Goal: Task Accomplishment & Management: Manage account settings

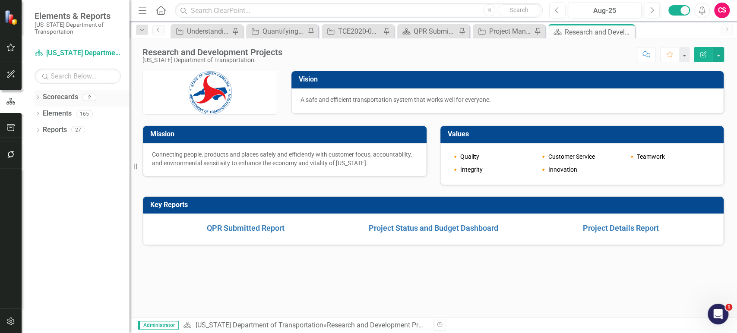
click at [58, 100] on link "Scorecards" at bounding box center [60, 97] width 35 height 10
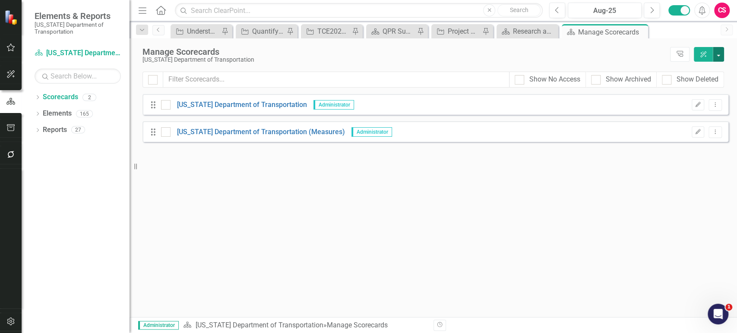
click at [720, 55] on button "button" at bounding box center [718, 54] width 11 height 15
click at [685, 87] on link "Add Add Scorecard" at bounding box center [678, 87] width 89 height 16
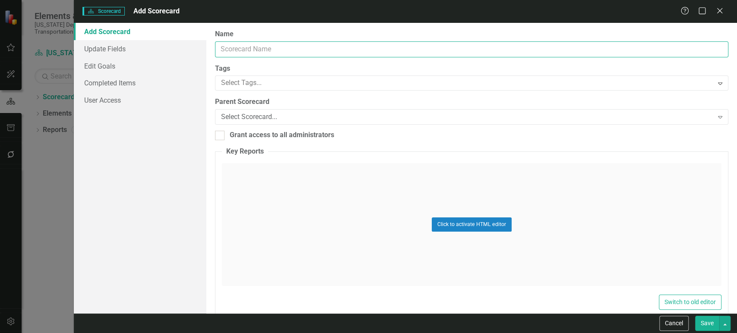
click at [297, 47] on input "Name" at bounding box center [471, 49] width 513 height 16
type input "S"
type input "NC DOT Strategic Plan"
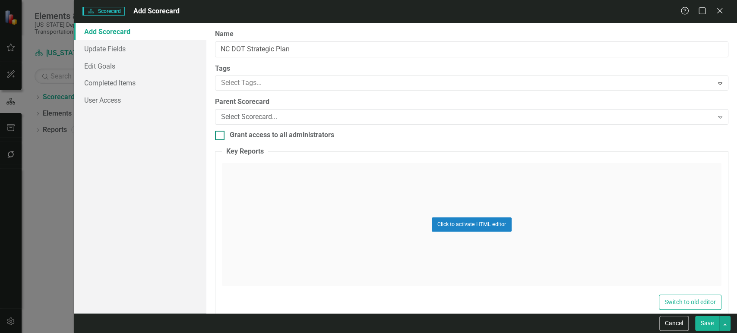
click at [250, 132] on div "Grant access to all administrators" at bounding box center [282, 135] width 104 height 10
click at [221, 132] on input "Grant access to all administrators" at bounding box center [218, 134] width 6 height 6
checkbox input "true"
click at [701, 328] on button "Save" at bounding box center [707, 323] width 24 height 15
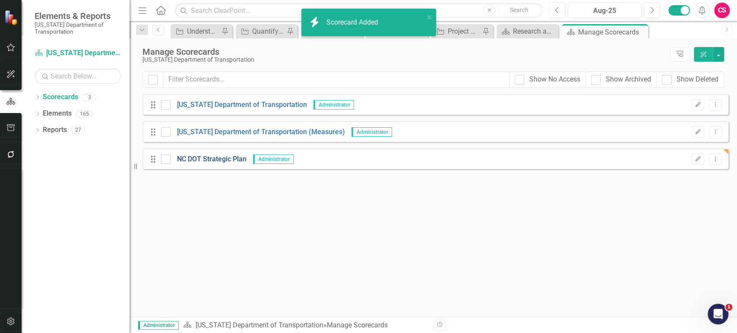
click at [213, 161] on link "NC DOT Strategic Plan" at bounding box center [209, 160] width 76 height 10
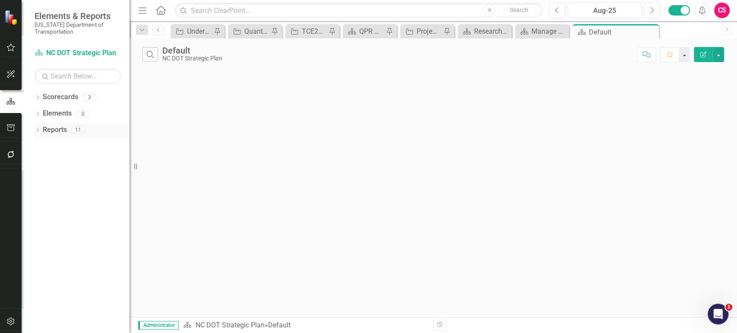
click at [55, 129] on link "Reports" at bounding box center [55, 130] width 24 height 10
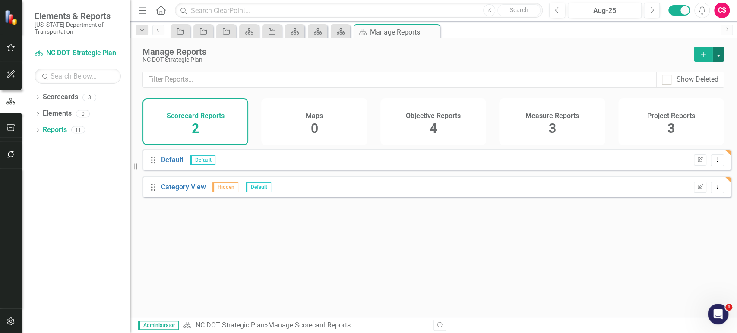
click at [720, 52] on button "button" at bounding box center [718, 54] width 11 height 15
click at [665, 71] on link "Scorecard Add Report" at bounding box center [680, 70] width 86 height 16
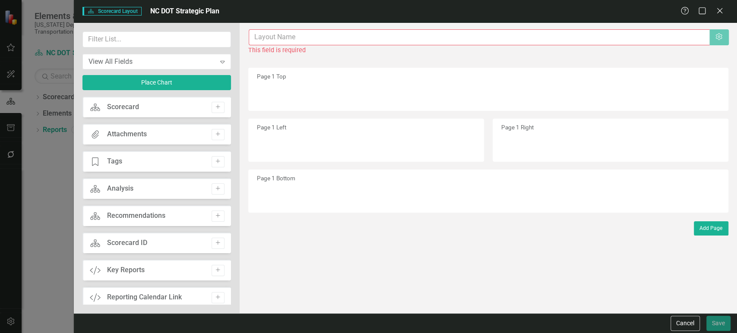
click at [284, 37] on input "text" at bounding box center [479, 37] width 461 height 16
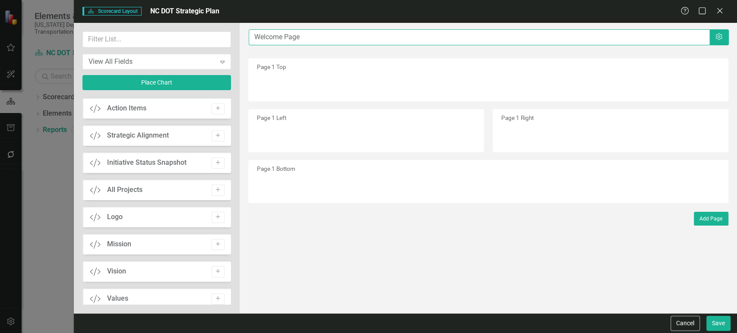
scroll to position [231, 0]
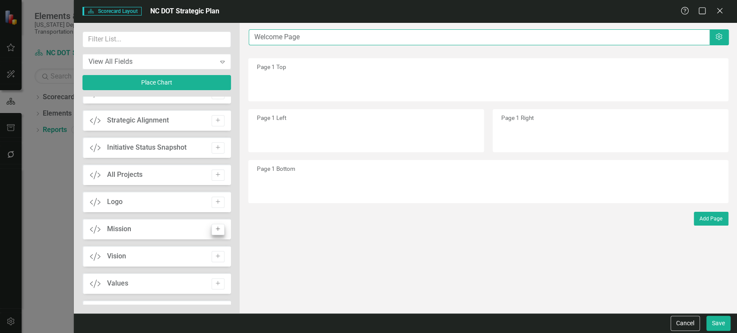
type input "Welcome Page"
click at [216, 231] on icon "button" at bounding box center [218, 229] width 4 height 4
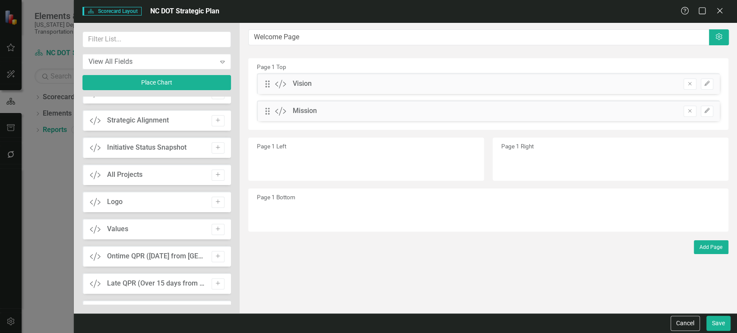
click at [216, 231] on icon "button" at bounding box center [218, 229] width 4 height 4
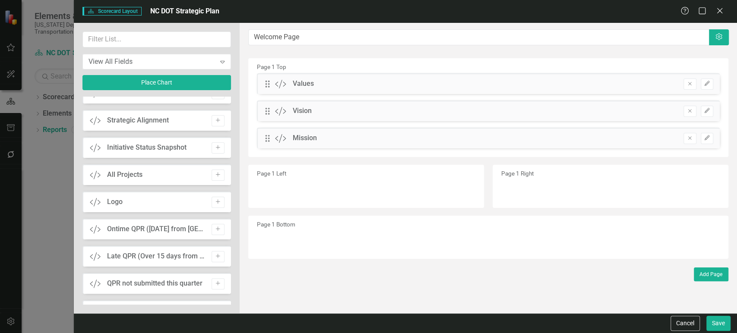
drag, startPoint x: 220, startPoint y: 199, endPoint x: 220, endPoint y: 193, distance: 6.9
click at [219, 199] on button "Add" at bounding box center [218, 202] width 13 height 11
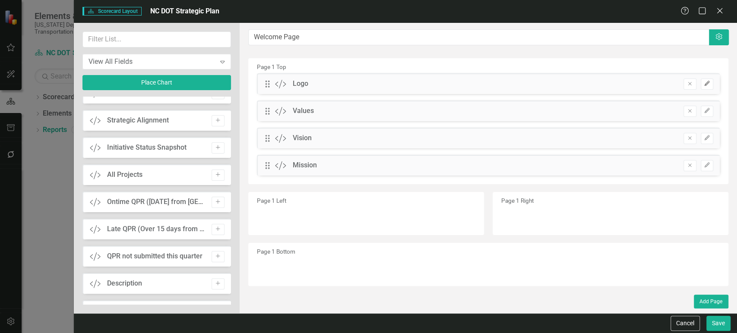
click at [708, 85] on icon "Edit" at bounding box center [707, 83] width 6 height 5
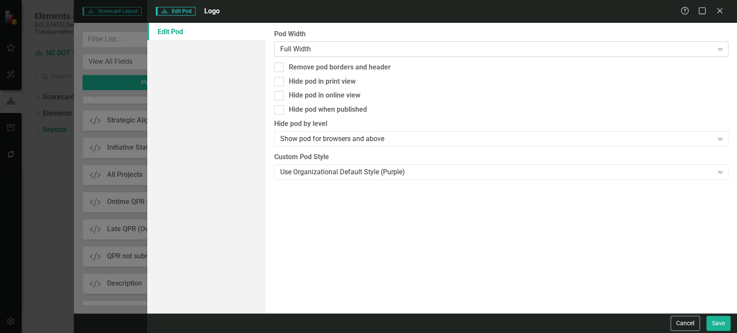
click at [326, 51] on div "Full Width" at bounding box center [496, 49] width 433 height 10
click at [325, 50] on div "Full Width" at bounding box center [496, 49] width 433 height 10
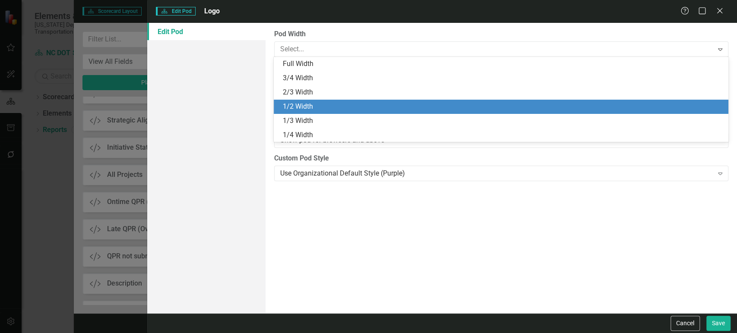
click at [306, 106] on div "1/2 Width" at bounding box center [502, 107] width 440 height 10
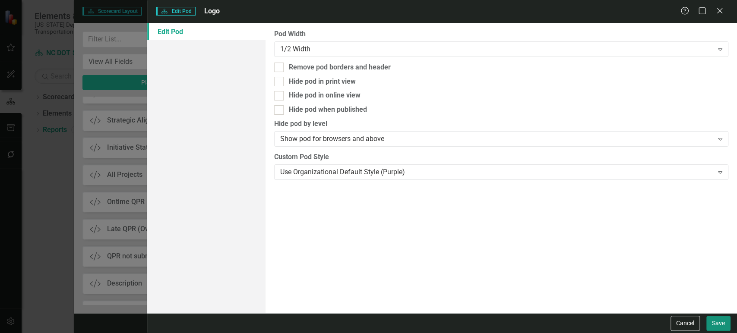
click at [718, 322] on button "Save" at bounding box center [718, 323] width 24 height 15
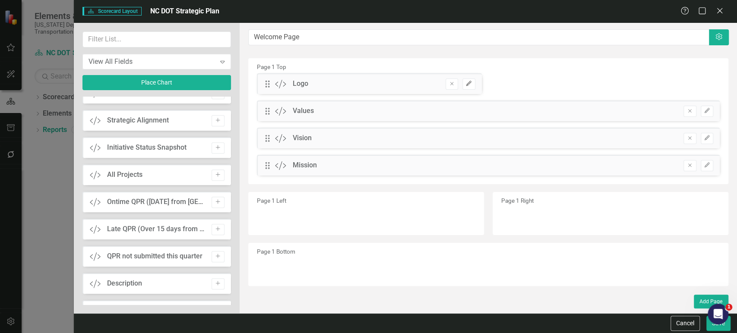
click at [470, 86] on button "Edit" at bounding box center [468, 84] width 13 height 11
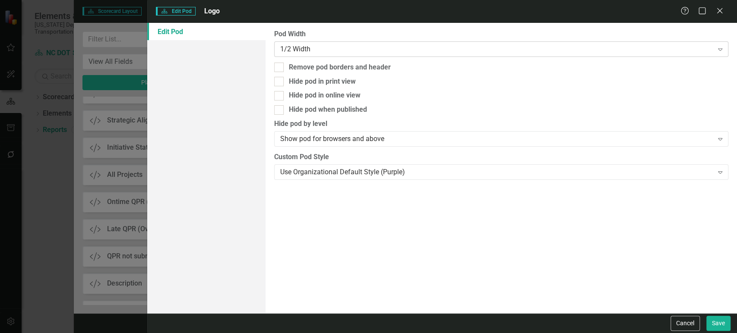
click at [336, 43] on div "1/2 Width Expand" at bounding box center [501, 49] width 454 height 16
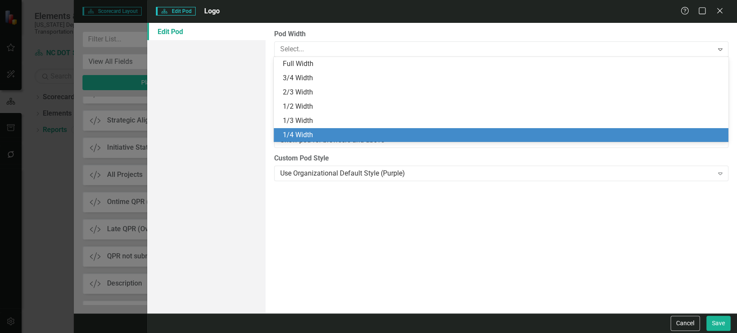
click at [301, 133] on div "1/4 Width" at bounding box center [502, 135] width 440 height 10
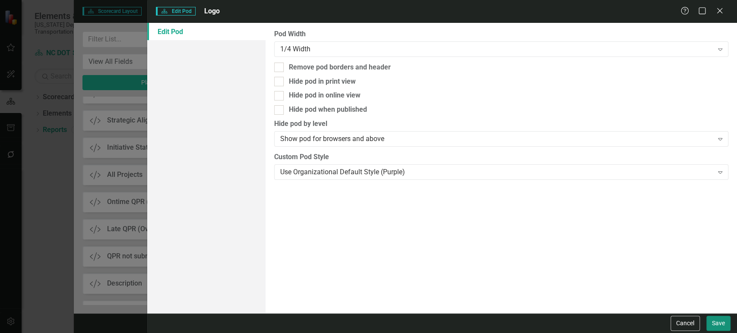
click at [721, 329] on button "Save" at bounding box center [718, 323] width 24 height 15
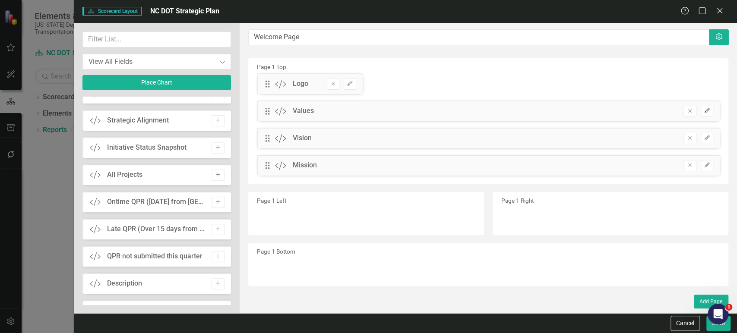
click at [709, 114] on button "Edit" at bounding box center [707, 111] width 13 height 11
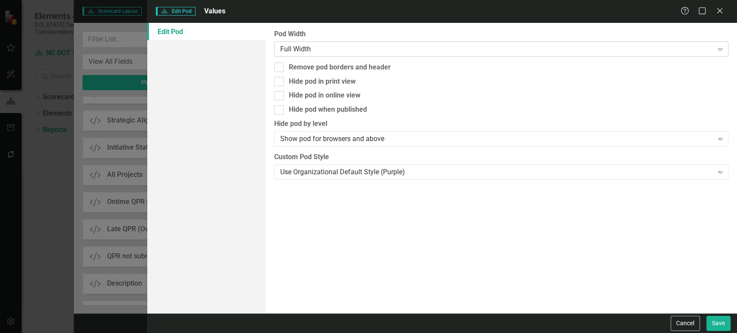
click at [308, 48] on div "Full Width" at bounding box center [496, 49] width 433 height 10
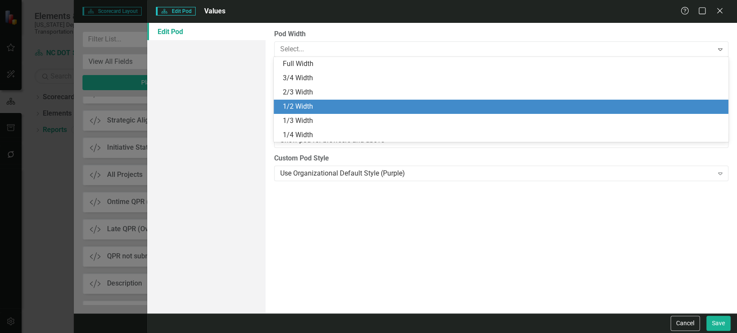
click at [309, 103] on div "1/2 Width" at bounding box center [502, 107] width 440 height 10
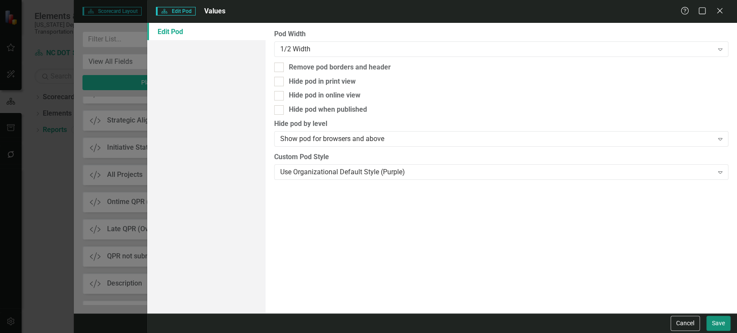
click at [721, 322] on button "Save" at bounding box center [718, 323] width 24 height 15
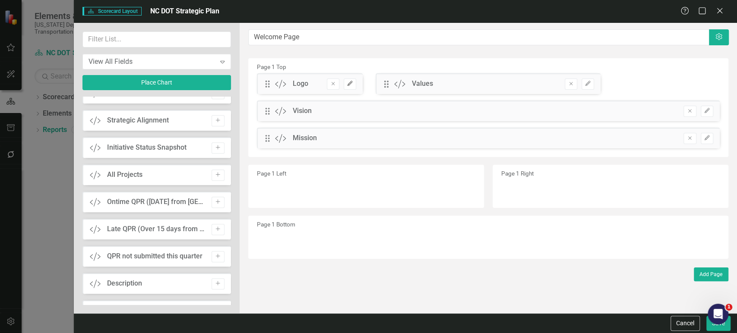
click at [354, 84] on button "Edit" at bounding box center [350, 84] width 13 height 11
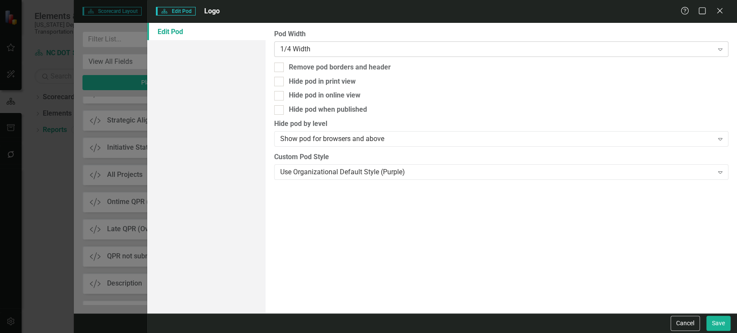
click at [319, 52] on div "1/4 Width" at bounding box center [496, 49] width 433 height 10
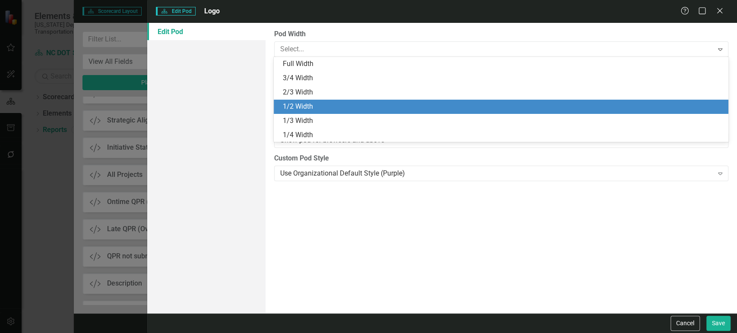
click at [308, 108] on div "1/2 Width" at bounding box center [502, 107] width 440 height 10
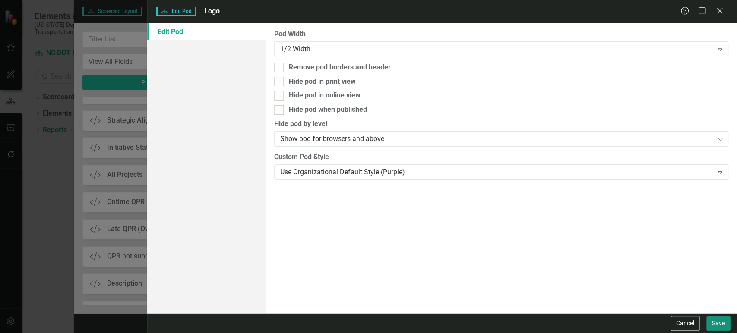
click at [716, 324] on button "Save" at bounding box center [718, 323] width 24 height 15
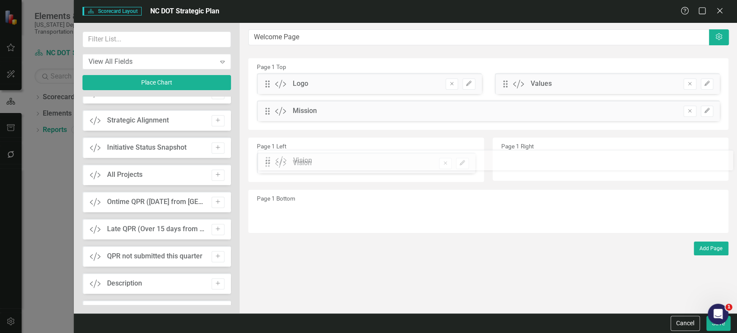
drag, startPoint x: 269, startPoint y: 114, endPoint x: 276, endPoint y: 164, distance: 50.1
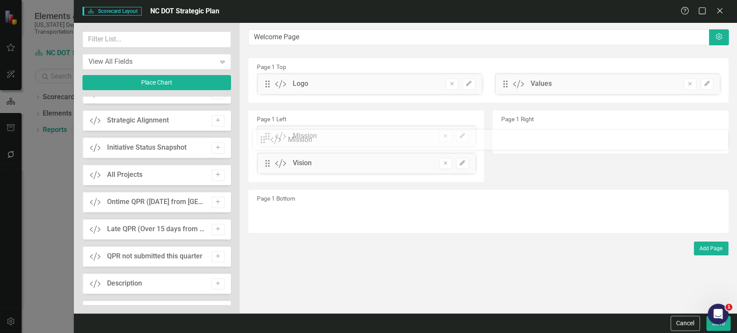
drag, startPoint x: 268, startPoint y: 114, endPoint x: 269, endPoint y: 142, distance: 27.2
drag, startPoint x: 505, startPoint y: 81, endPoint x: 507, endPoint y: 125, distance: 44.5
click at [590, 137] on icon "button" at bounding box center [590, 135] width 5 height 5
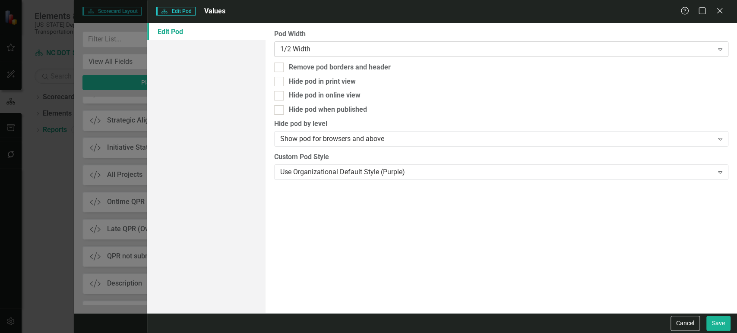
click at [352, 48] on div "1/2 Width" at bounding box center [496, 49] width 433 height 10
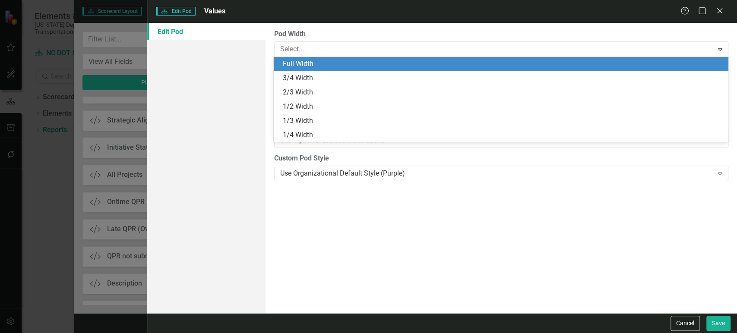
click at [338, 66] on div "Full Width" at bounding box center [502, 64] width 440 height 10
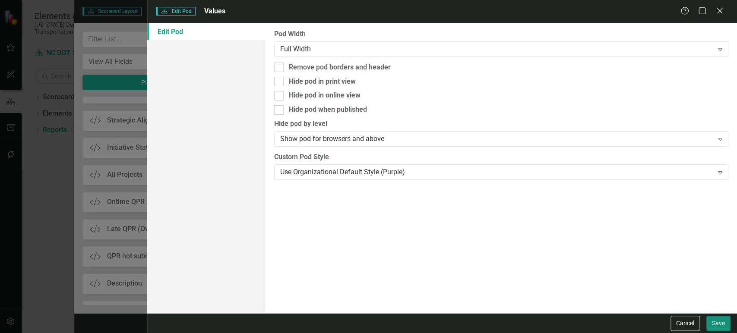
click at [718, 326] on button "Save" at bounding box center [718, 323] width 24 height 15
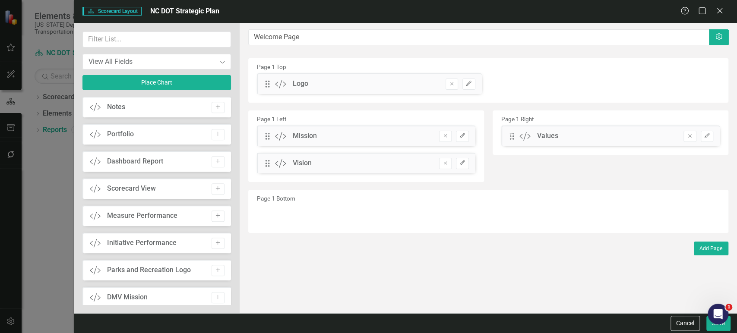
scroll to position [435, 0]
click at [217, 161] on icon "Add" at bounding box center [218, 161] width 6 height 5
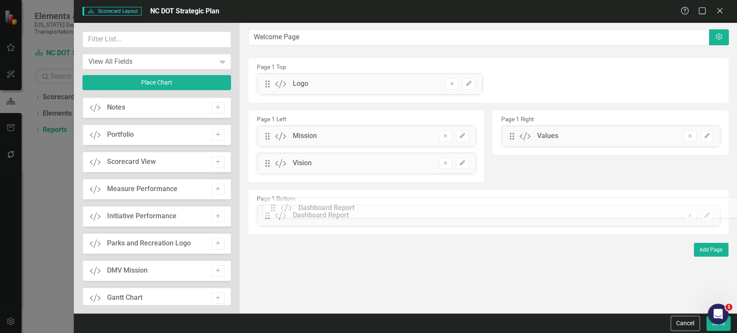
drag, startPoint x: 272, startPoint y: 86, endPoint x: 284, endPoint y: 211, distance: 124.9
click at [718, 330] on button "Save" at bounding box center [718, 323] width 24 height 15
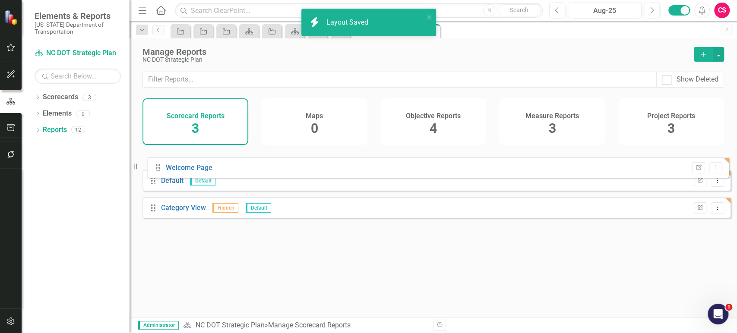
drag, startPoint x: 150, startPoint y: 222, endPoint x: 153, endPoint y: 169, distance: 53.6
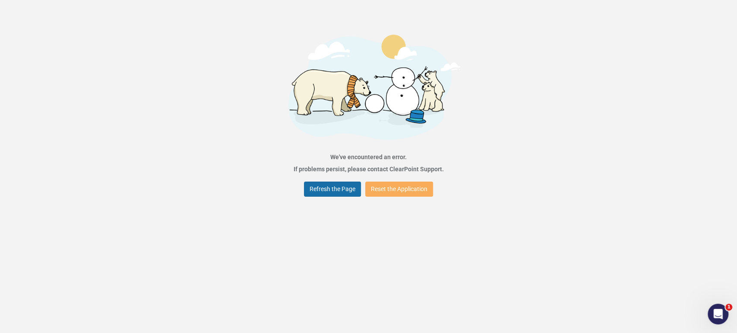
click at [337, 194] on button "Refresh the Page" at bounding box center [332, 189] width 57 height 15
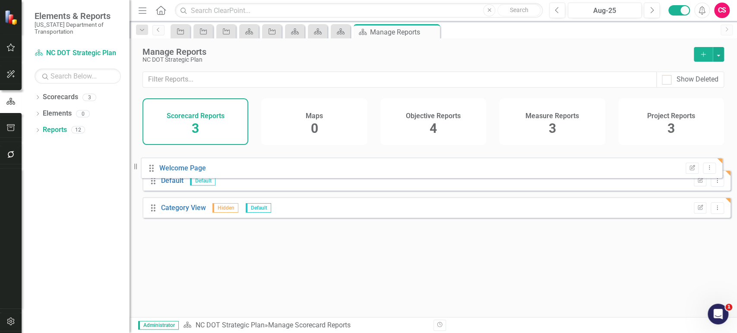
drag, startPoint x: 153, startPoint y: 220, endPoint x: 152, endPoint y: 168, distance: 52.2
click at [152, 168] on div "Drag Default Default Edit Report Dropdown Menu Drag Category View Hidden Defaul…" at bounding box center [436, 186] width 588 height 75
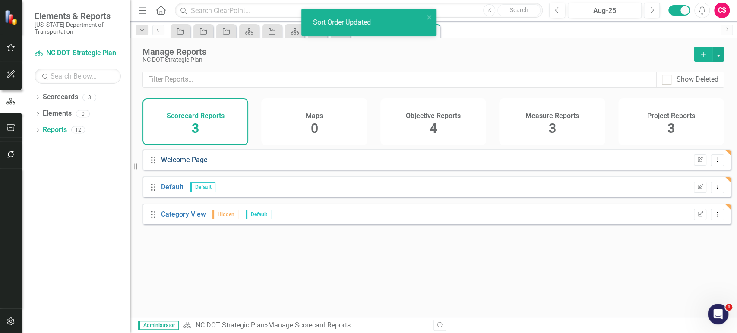
click at [189, 164] on link "Welcome Page" at bounding box center [184, 160] width 47 height 8
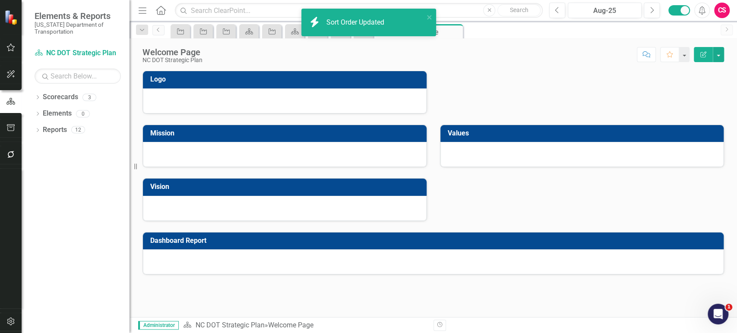
click at [224, 135] on h3 "Mission" at bounding box center [286, 134] width 272 height 8
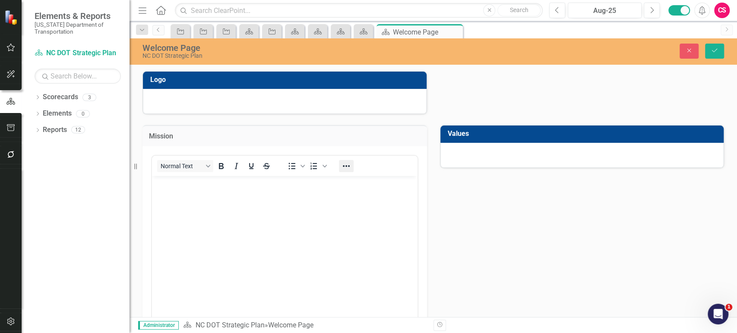
click at [345, 162] on icon "Reveal or hide additional toolbar items" at bounding box center [346, 166] width 10 height 10
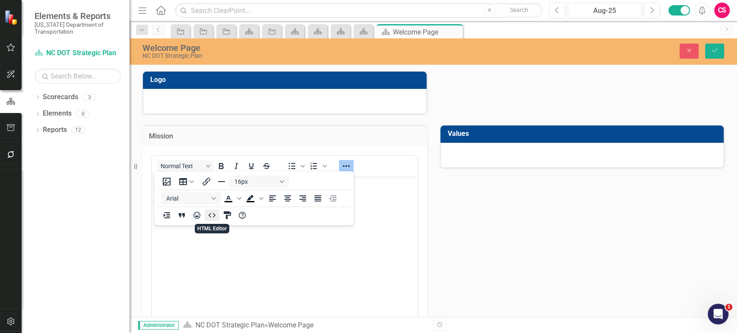
click at [214, 214] on icon "HTML Editor" at bounding box center [212, 215] width 10 height 10
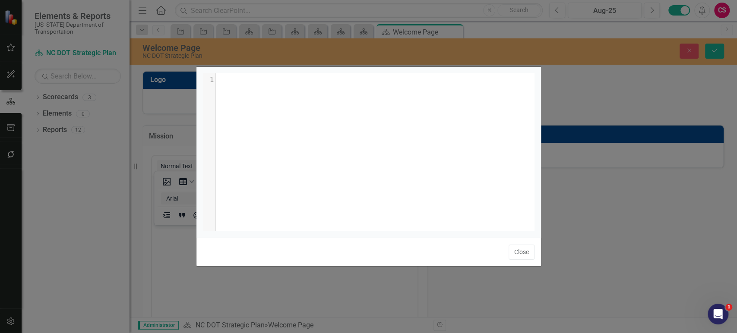
click at [291, 167] on div "xxxxxxxxxx 1 1 ​" at bounding box center [379, 162] width 353 height 179
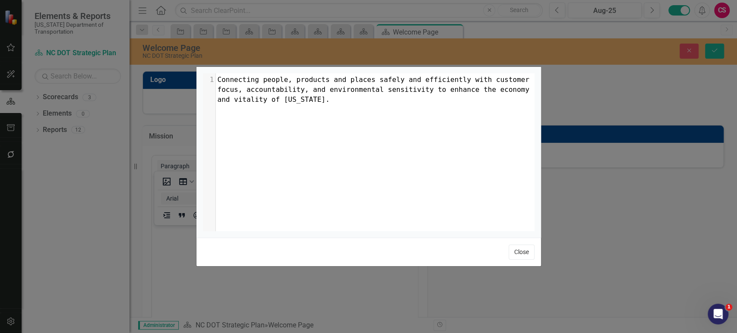
click at [510, 251] on button "Close" at bounding box center [522, 252] width 26 height 15
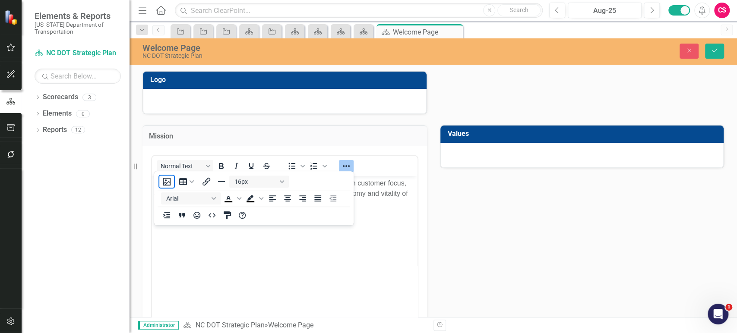
click at [348, 166] on icon "Reveal or hide additional toolbar items" at bounding box center [346, 166] width 10 height 10
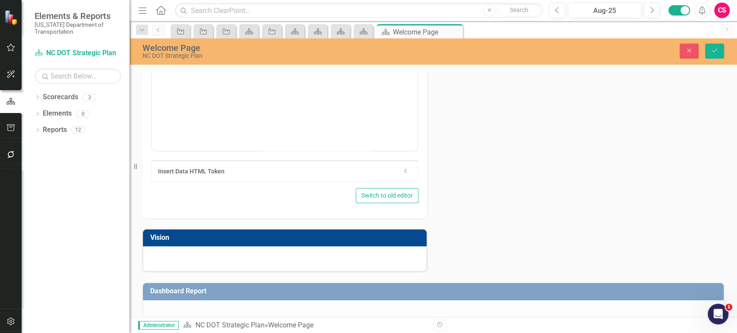
scroll to position [192, 0]
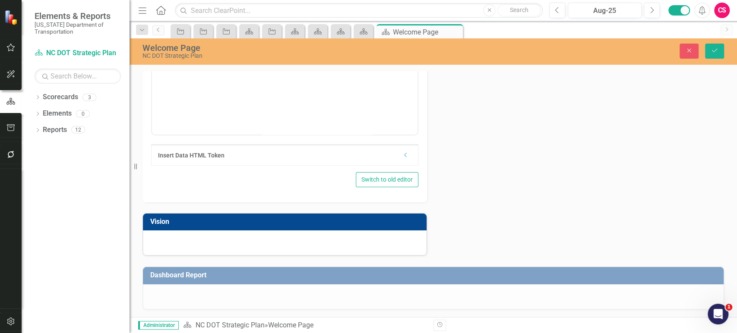
click at [315, 216] on td "Vision" at bounding box center [286, 223] width 272 height 14
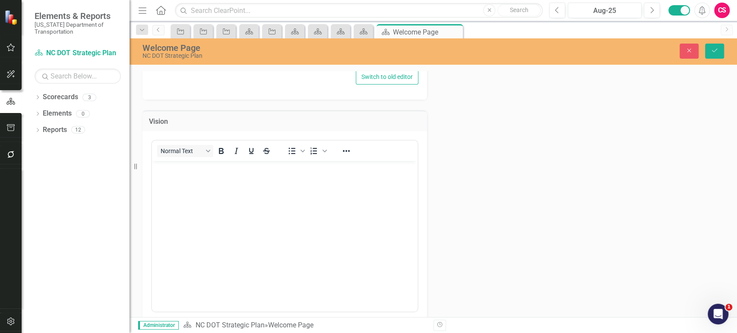
scroll to position [296, 0]
click at [348, 141] on div "Normal Text To open the popup, press Shift+Enter To open the popup, press Shift…" at bounding box center [284, 150] width 265 height 20
click at [347, 145] on icon "Reveal or hide additional toolbar items" at bounding box center [346, 150] width 10 height 10
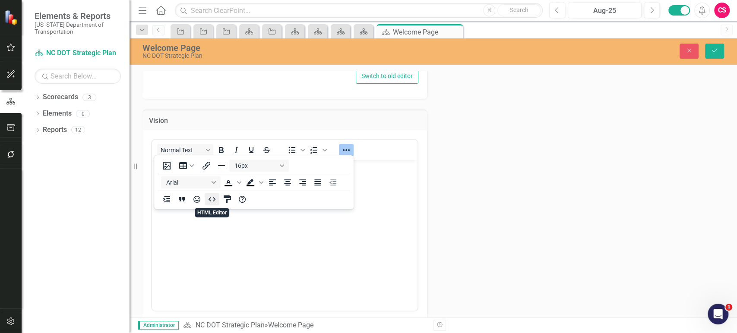
click at [208, 203] on icon "HTML Editor" at bounding box center [212, 199] width 10 height 10
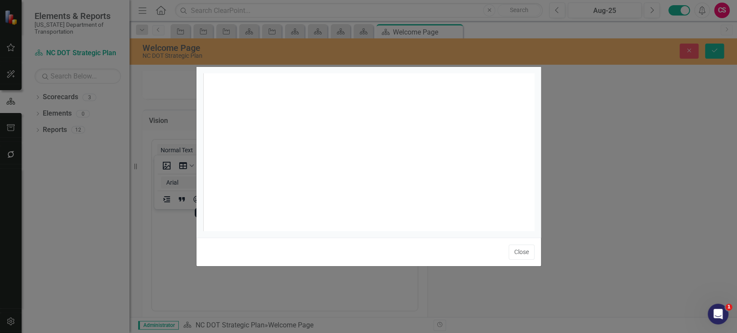
scroll to position [3, 0]
click at [262, 180] on div "xxxxxxxxxx 1" at bounding box center [379, 162] width 353 height 179
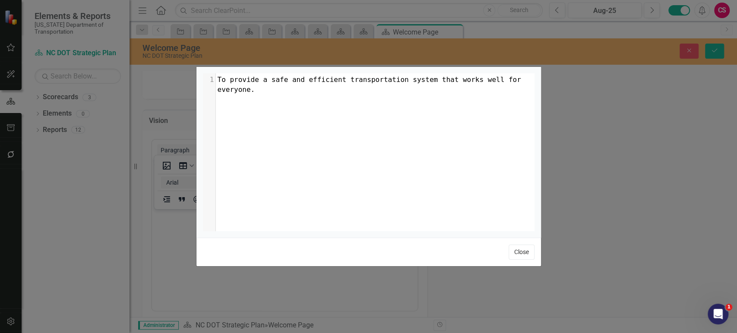
click at [520, 250] on button "Close" at bounding box center [522, 252] width 26 height 15
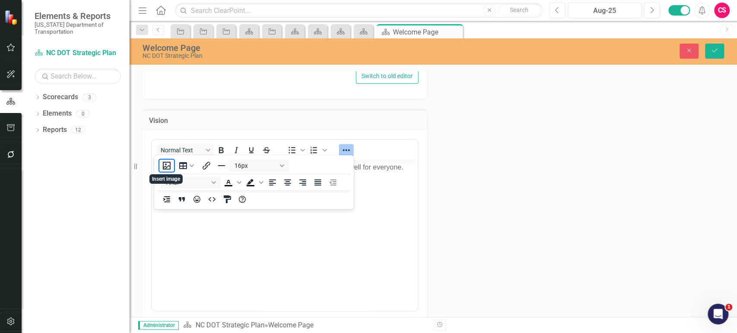
click at [347, 151] on icon "Reveal or hide additional toolbar items" at bounding box center [346, 150] width 10 height 10
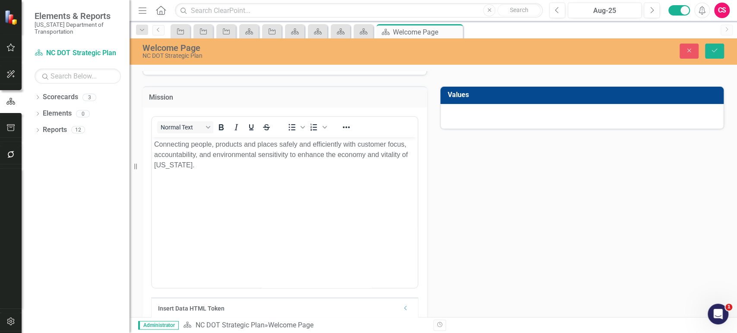
scroll to position [0, 0]
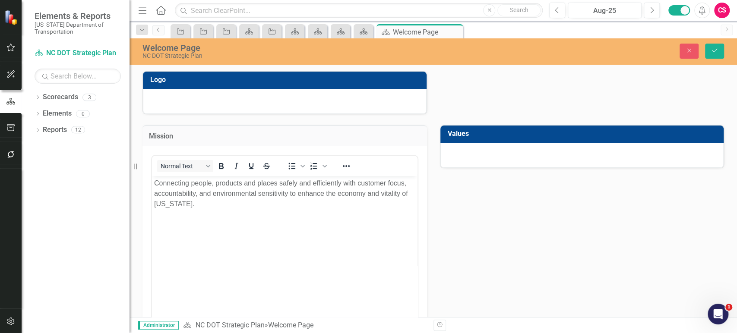
click at [545, 155] on div at bounding box center [582, 155] width 284 height 25
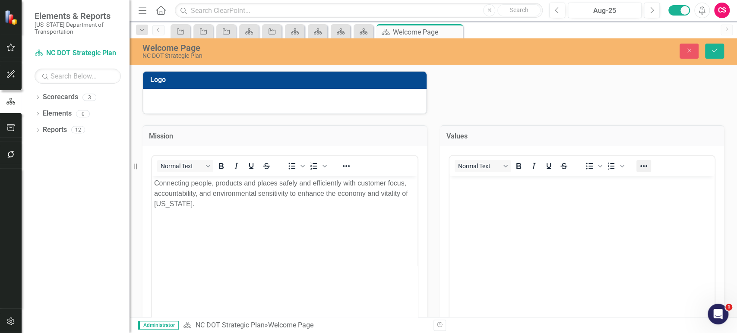
click at [640, 168] on icon "Reveal or hide additional toolbar items" at bounding box center [643, 166] width 10 height 10
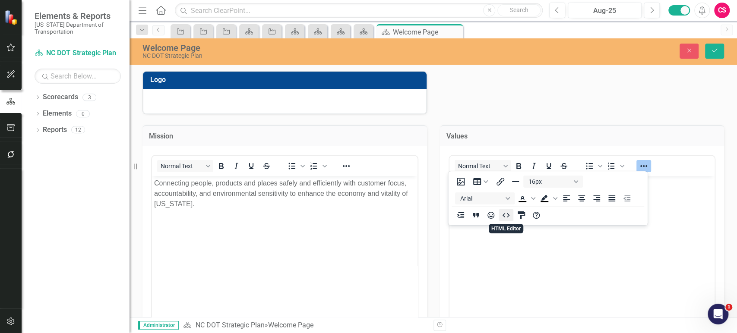
click at [508, 215] on icon "HTML Editor" at bounding box center [506, 215] width 10 height 10
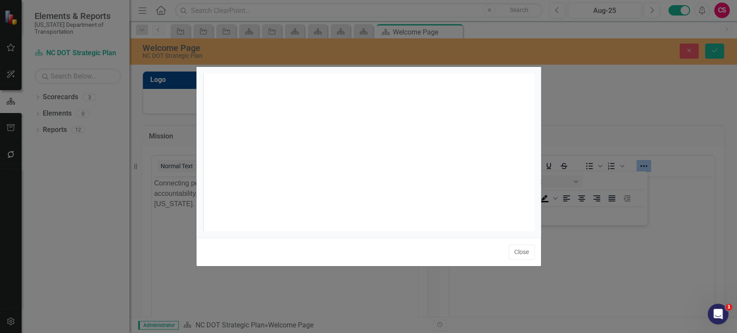
click at [387, 139] on div "xxxxxxxxxx 1" at bounding box center [379, 162] width 353 height 179
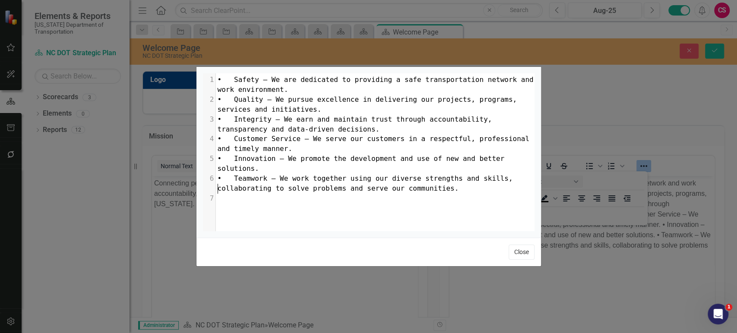
click at [526, 253] on button "Close" at bounding box center [522, 252] width 26 height 15
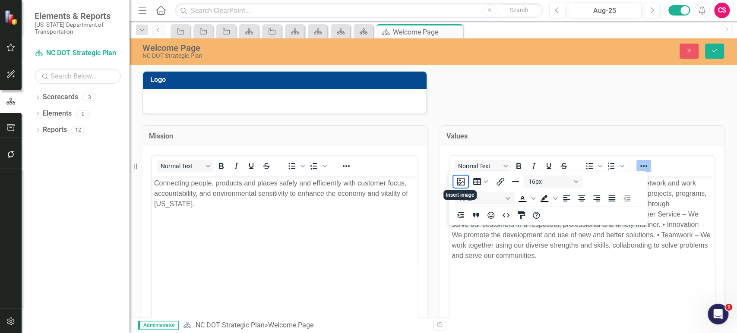
drag, startPoint x: 641, startPoint y: 165, endPoint x: 634, endPoint y: 166, distance: 7.4
click at [641, 165] on icon "Reveal or hide additional toolbar items" at bounding box center [643, 166] width 10 height 10
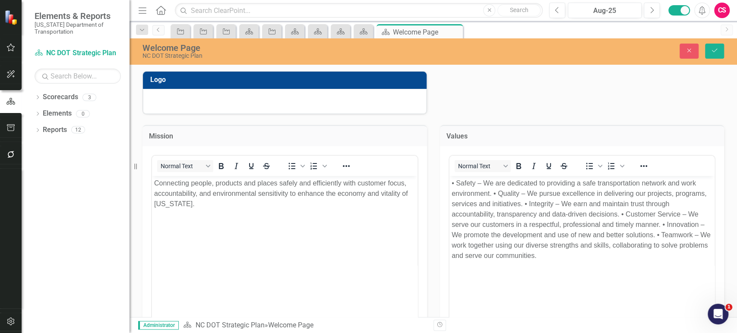
click at [450, 186] on body "• Safety – We are dedicated to providing a safe transportation network and work…" at bounding box center [581, 241] width 265 height 130
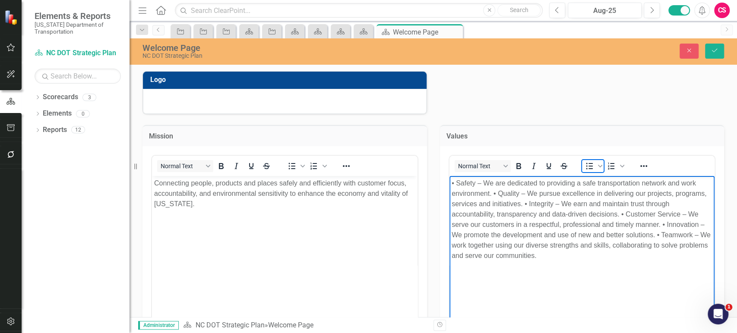
click at [584, 167] on icon "Bullet list" at bounding box center [589, 166] width 10 height 10
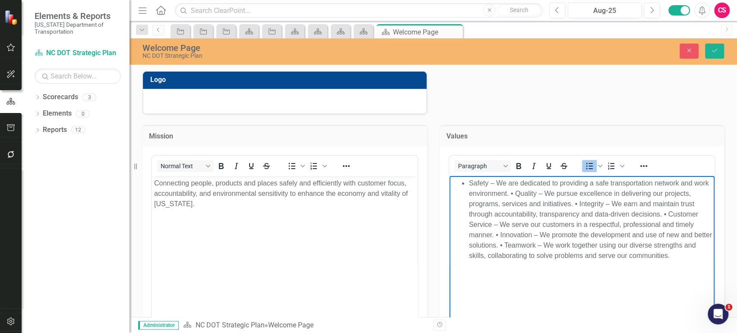
click at [515, 195] on li "Safety – We are dedicated to providing a safe transportation network and work e…" at bounding box center [590, 219] width 244 height 83
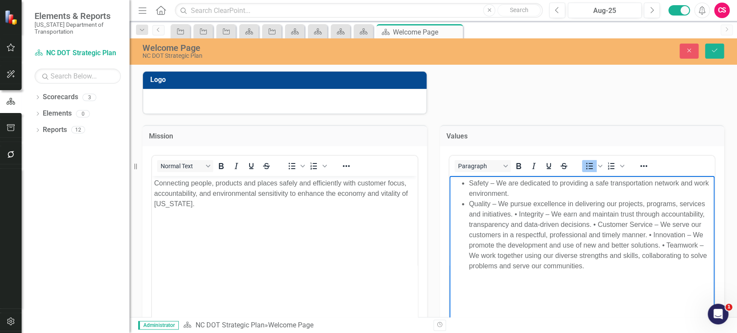
click at [518, 215] on li "Quality – We pursue excellence in delivering our projects, programs, services a…" at bounding box center [590, 235] width 244 height 73
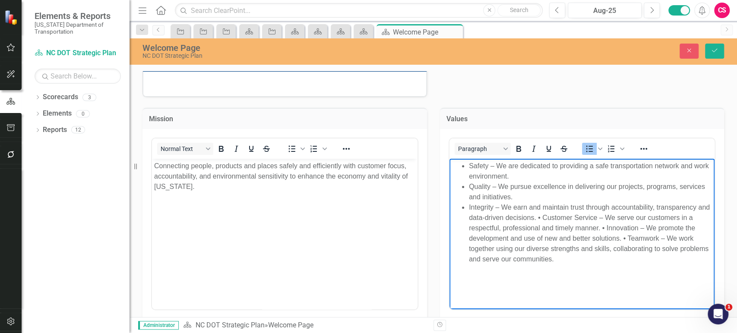
scroll to position [17, 0]
click at [545, 217] on li "Integrity – We earn and maintain trust through accountability, transparency and…" at bounding box center [590, 233] width 244 height 62
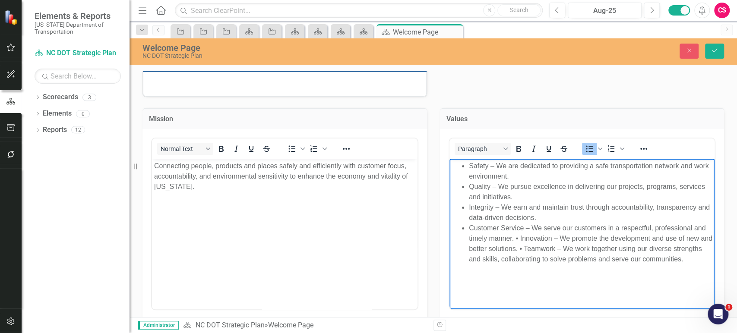
click at [521, 239] on li "Customer Service – We serve our customers in a respectful, professional and tim…" at bounding box center [590, 243] width 244 height 41
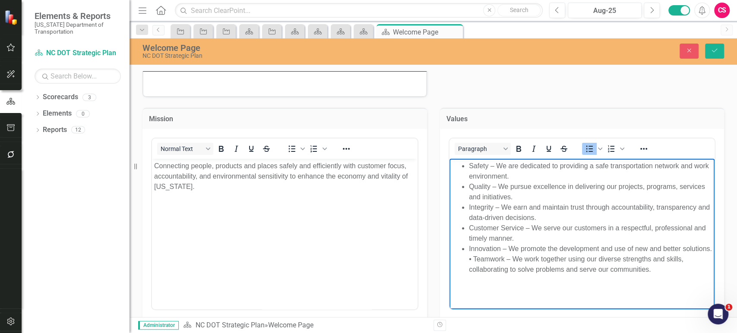
click at [504, 260] on li "Innovation – We promote the development and use of new and better solutions. • …" at bounding box center [590, 258] width 244 height 31
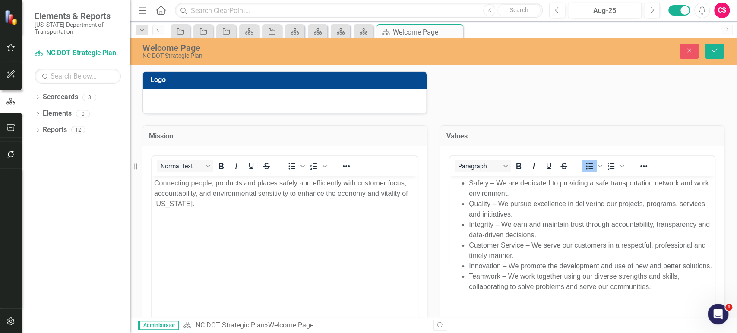
click at [391, 86] on td "Logo" at bounding box center [286, 81] width 272 height 14
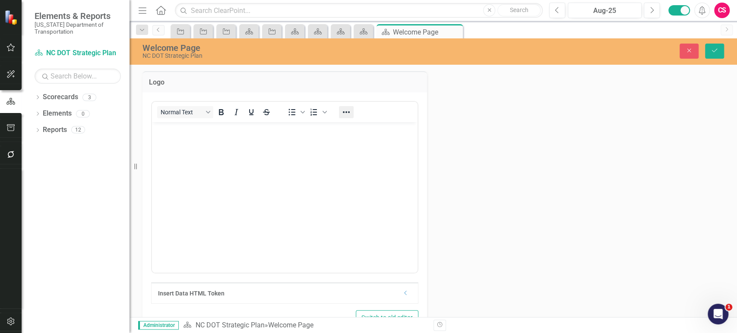
click at [344, 116] on icon "Reveal or hide additional toolbar items" at bounding box center [346, 112] width 10 height 10
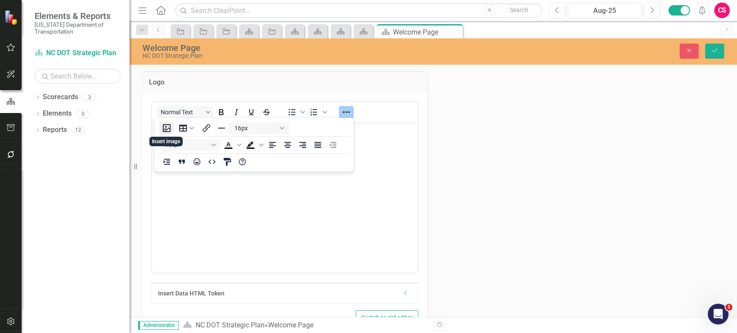
click at [159, 132] on button "Insert image" at bounding box center [166, 128] width 15 height 12
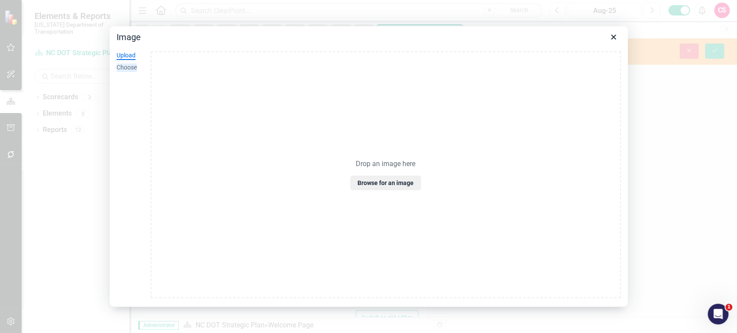
click at [119, 63] on div "Choose" at bounding box center [127, 67] width 20 height 9
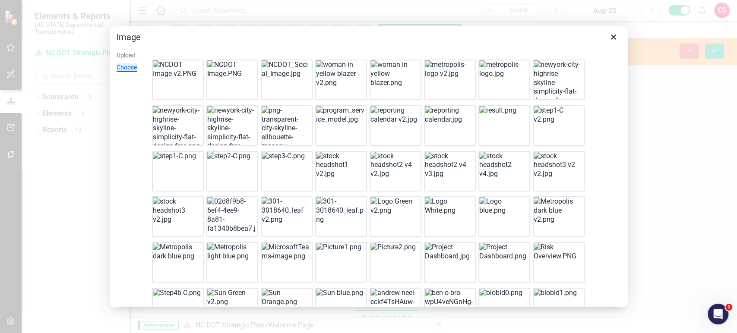
click at [236, 75] on div at bounding box center [232, 80] width 52 height 41
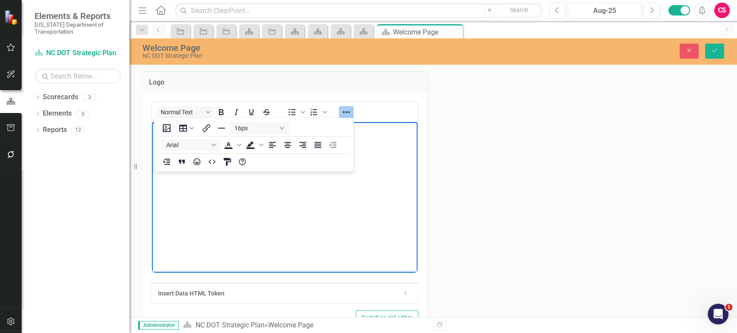
click at [224, 135] on img "Rich Text Area. Press ALT-0 for help." at bounding box center [188, 130] width 69 height 10
drag, startPoint x: 410, startPoint y: 201, endPoint x: 346, endPoint y: 171, distance: 70.3
drag, startPoint x: 722, startPoint y: 50, endPoint x: 706, endPoint y: 51, distance: 15.6
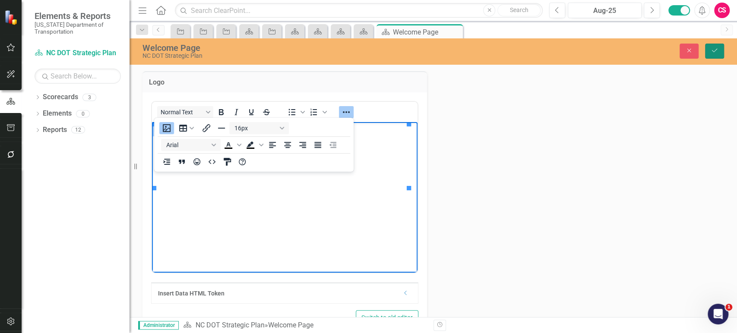
click at [721, 50] on button "Save" at bounding box center [714, 51] width 19 height 15
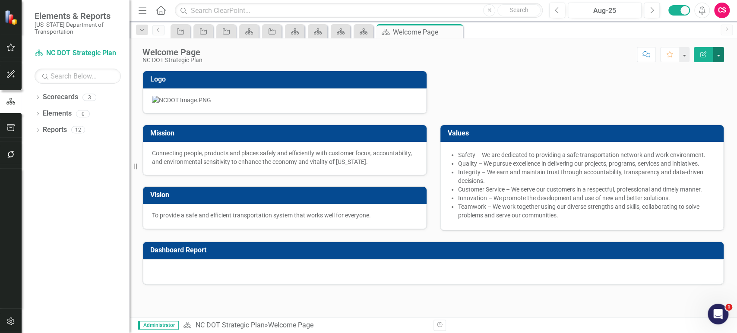
click at [718, 57] on button "button" at bounding box center [718, 54] width 11 height 15
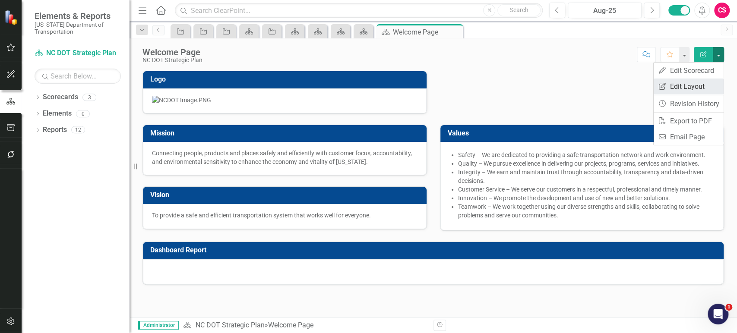
click at [678, 82] on link "Edit Report Edit Layout" at bounding box center [689, 87] width 70 height 16
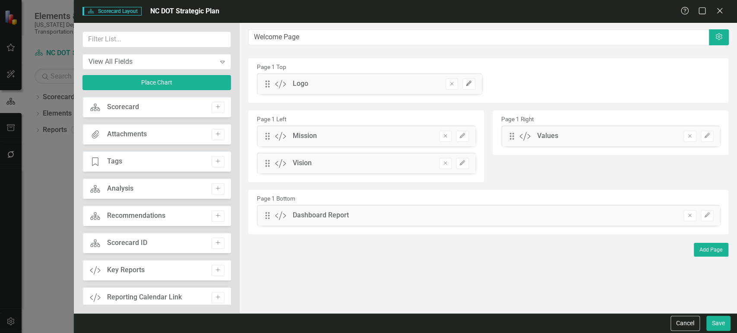
click at [473, 83] on button "Edit" at bounding box center [468, 84] width 13 height 11
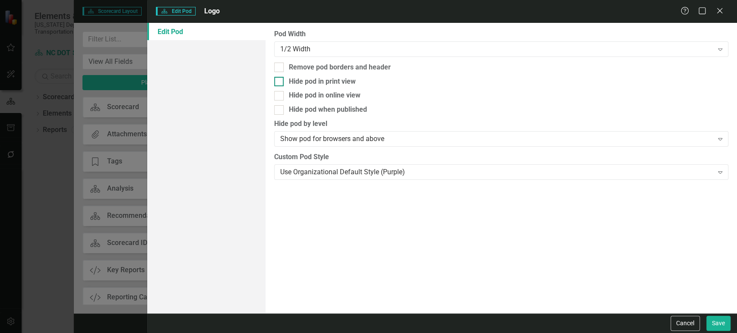
drag, startPoint x: 310, startPoint y: 66, endPoint x: 357, endPoint y: 83, distance: 50.9
click at [309, 66] on div "Remove pod borders and header" at bounding box center [340, 68] width 102 height 10
click at [280, 66] on input "Remove pod borders and header" at bounding box center [277, 66] width 6 height 6
checkbox input "true"
click at [724, 321] on button "Save" at bounding box center [718, 323] width 24 height 15
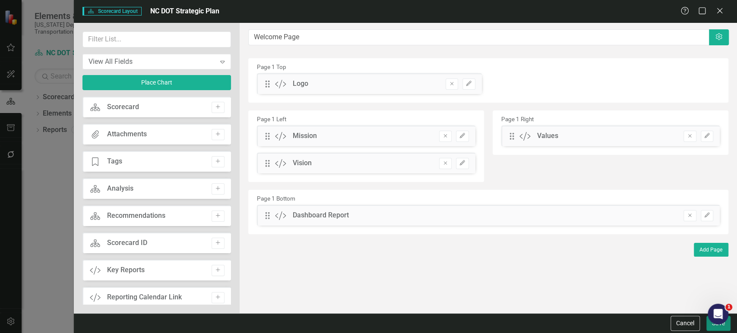
click at [710, 326] on button "Save" at bounding box center [718, 323] width 24 height 15
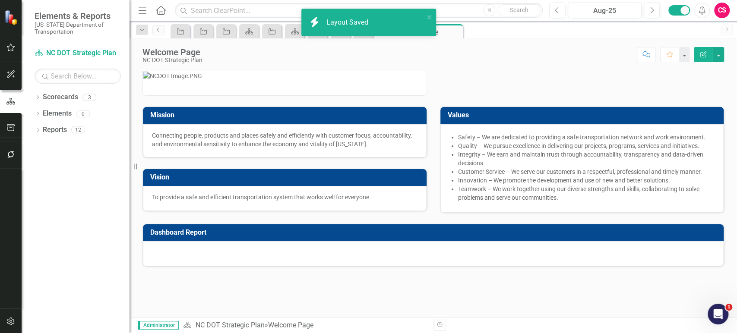
click at [398, 80] on p at bounding box center [285, 75] width 284 height 9
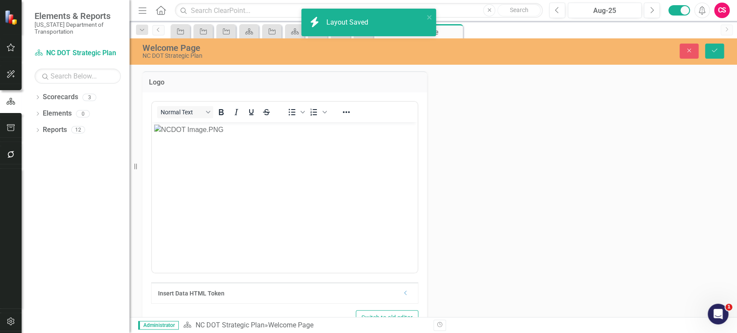
click at [224, 135] on img "Rich Text Area. Press ALT-0 for help." at bounding box center [188, 130] width 69 height 10
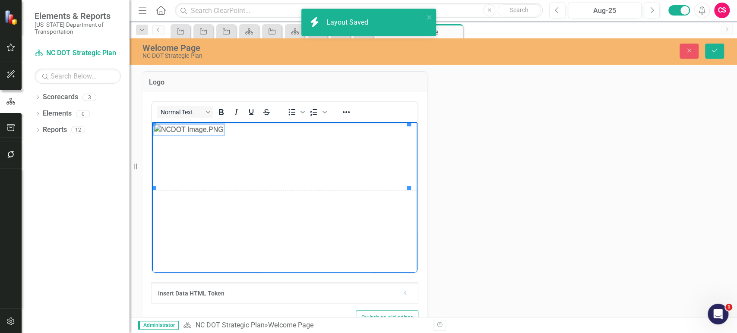
drag, startPoint x: 408, startPoint y: 190, endPoint x: 439, endPoint y: 200, distance: 32.8
drag, startPoint x: 714, startPoint y: 47, endPoint x: 699, endPoint y: 59, distance: 19.6
click at [715, 47] on button "Save" at bounding box center [714, 51] width 19 height 15
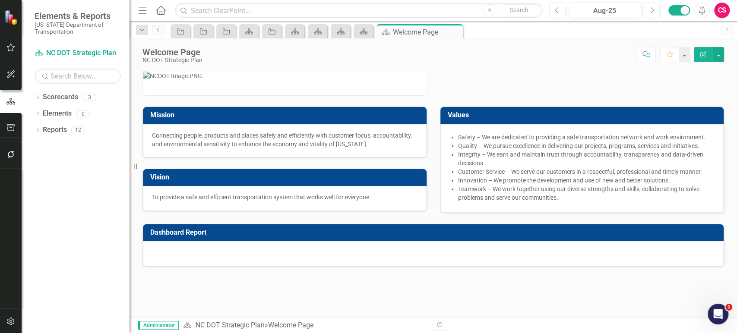
scroll to position [3, 0]
click at [55, 136] on div "Reports" at bounding box center [55, 130] width 24 height 14
click at [55, 130] on link "Reports" at bounding box center [55, 130] width 24 height 10
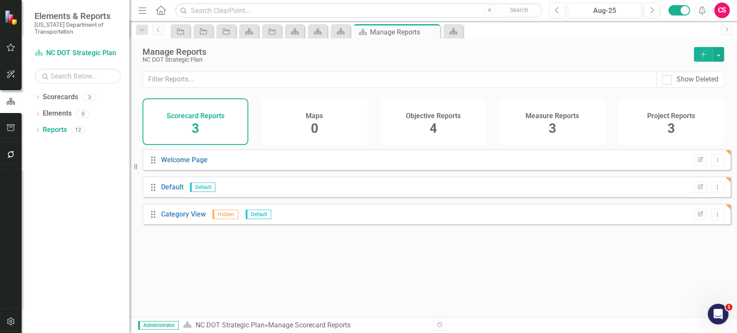
click at [436, 126] on span "4" at bounding box center [433, 128] width 7 height 15
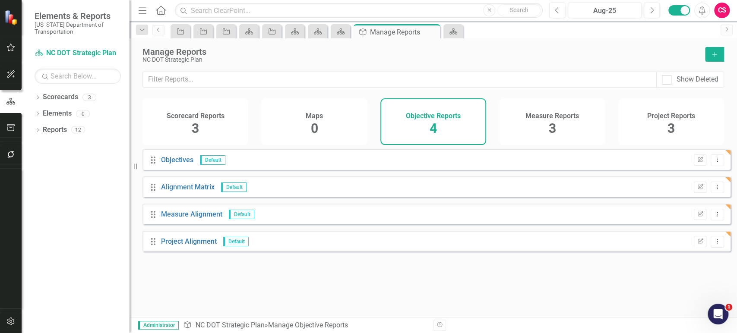
click at [711, 54] on icon "Add" at bounding box center [715, 54] width 8 height 6
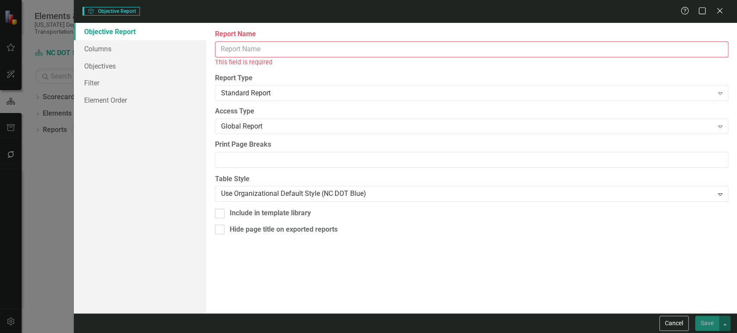
click at [304, 49] on input "Report Name" at bounding box center [471, 49] width 513 height 16
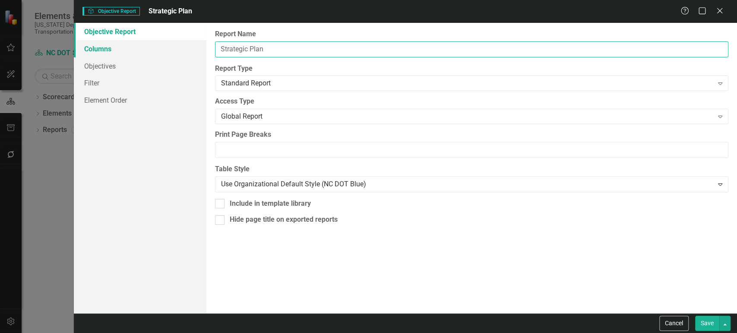
type input "Strategic Plan"
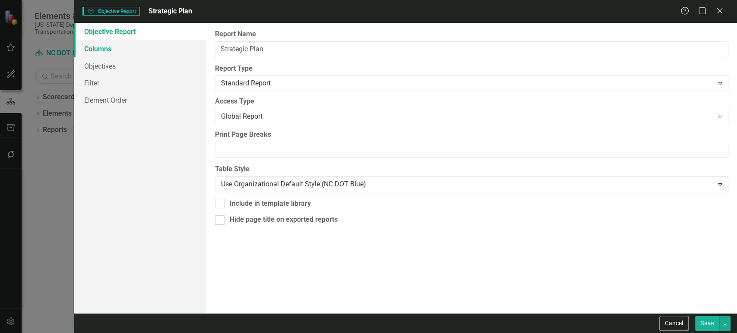
drag, startPoint x: 88, startPoint y: 54, endPoint x: 97, endPoint y: 51, distance: 8.5
click at [88, 52] on link "Columns" at bounding box center [140, 48] width 133 height 17
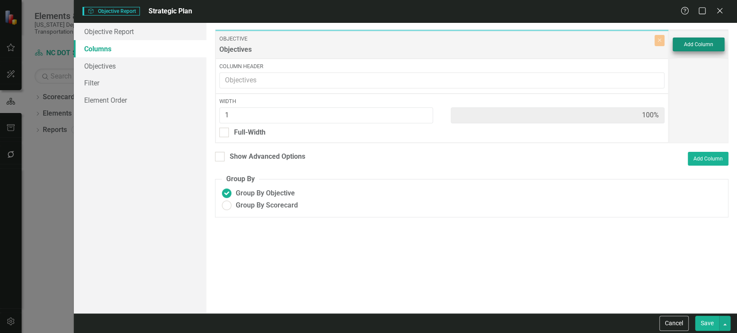
click at [710, 37] on div "Add Column" at bounding box center [699, 45] width 60 height 28
click at [711, 41] on button "Add Column" at bounding box center [699, 45] width 52 height 14
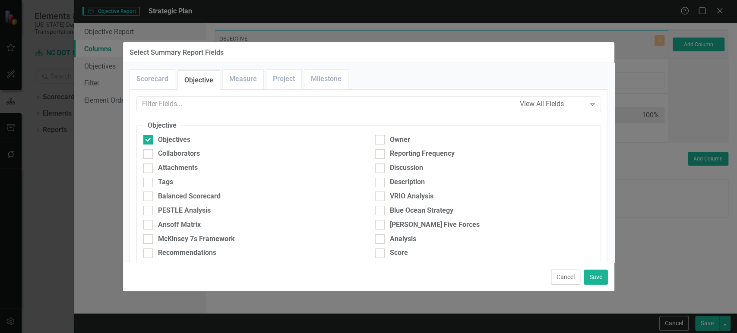
scroll to position [167, 0]
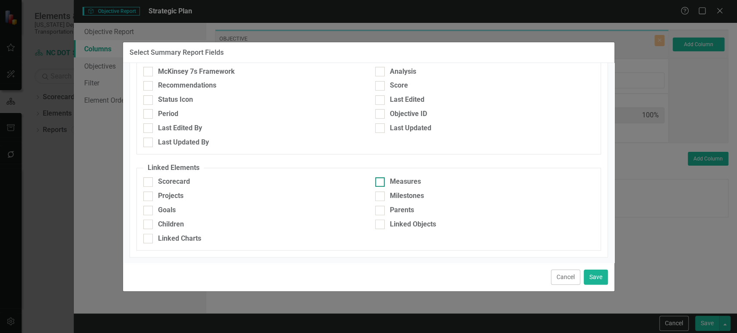
drag, startPoint x: 380, startPoint y: 184, endPoint x: 374, endPoint y: 183, distance: 5.7
click at [380, 183] on div at bounding box center [379, 181] width 9 height 9
click at [380, 183] on input "Measures" at bounding box center [378, 180] width 6 height 6
checkbox input "true"
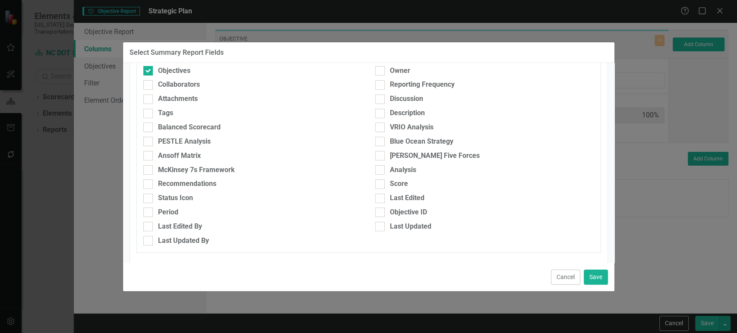
scroll to position [68, 0]
click at [381, 110] on div "Description" at bounding box center [484, 114] width 219 height 10
click at [381, 110] on input "Description" at bounding box center [378, 113] width 6 height 6
click at [375, 114] on input "Description" at bounding box center [378, 113] width 6 height 6
checkbox input "false"
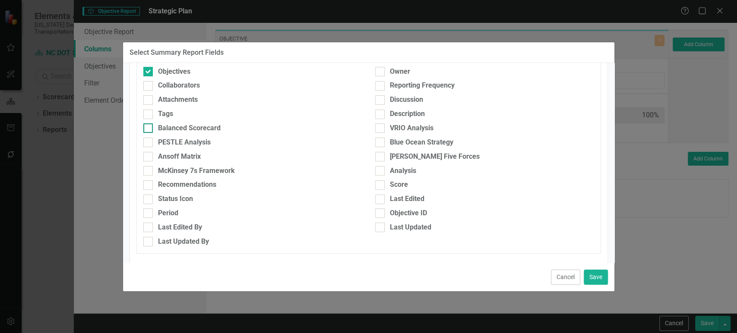
scroll to position [167, 0]
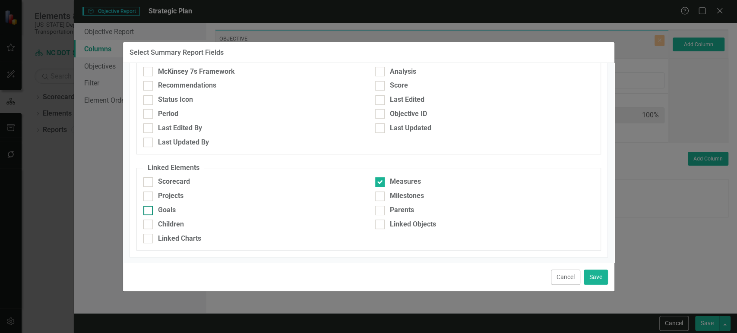
click at [163, 210] on div "Goals" at bounding box center [167, 210] width 18 height 10
click at [149, 210] on input "Goals" at bounding box center [146, 209] width 6 height 6
checkbox input "true"
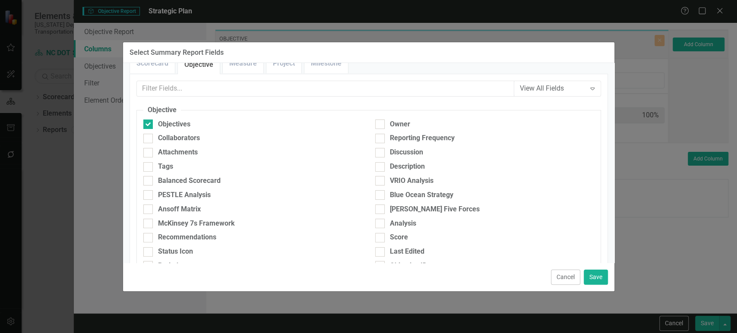
scroll to position [0, 0]
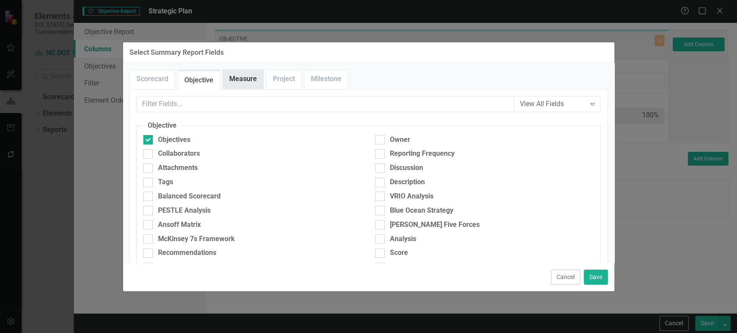
click at [242, 75] on link "Measure" at bounding box center [243, 79] width 41 height 19
click at [377, 179] on input "Description" at bounding box center [378, 181] width 6 height 6
checkbox input "true"
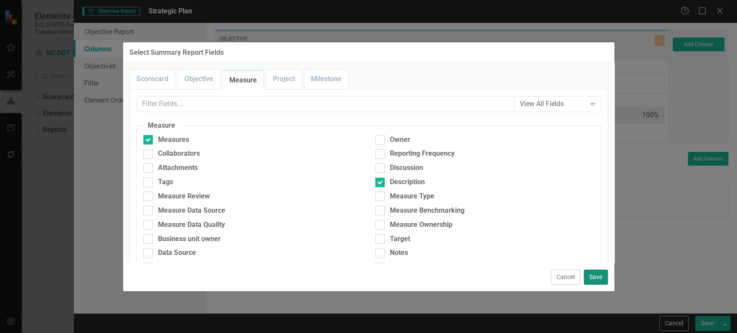
click at [592, 275] on button "Save" at bounding box center [596, 277] width 24 height 15
type input "25%"
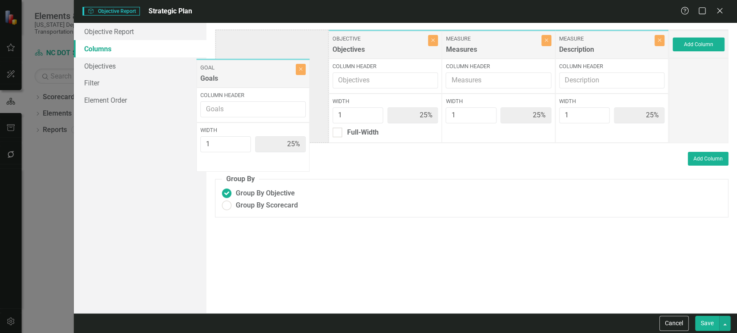
drag, startPoint x: 356, startPoint y: 45, endPoint x: 221, endPoint y: 95, distance: 144.2
click at [215, 72] on div "Objective Objectives Close Column Header Width 1 25% Full-Width Goal Goals Clos…" at bounding box center [442, 86] width 454 height 114
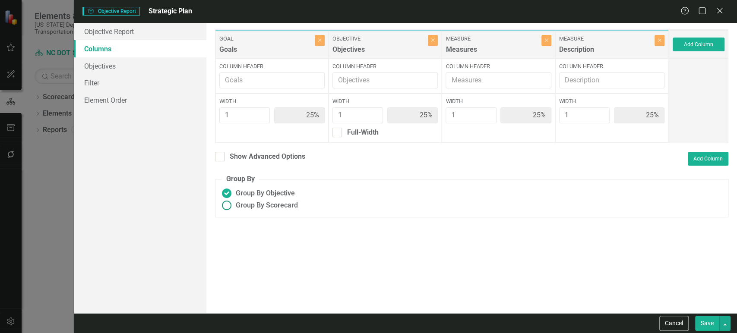
click at [229, 206] on ins at bounding box center [226, 205] width 13 height 13
click at [229, 206] on input "Group By Scorecard" at bounding box center [226, 205] width 13 height 13
radio input "true"
click at [235, 236] on input "Group By Goal" at bounding box center [238, 234] width 6 height 6
checkbox input "true"
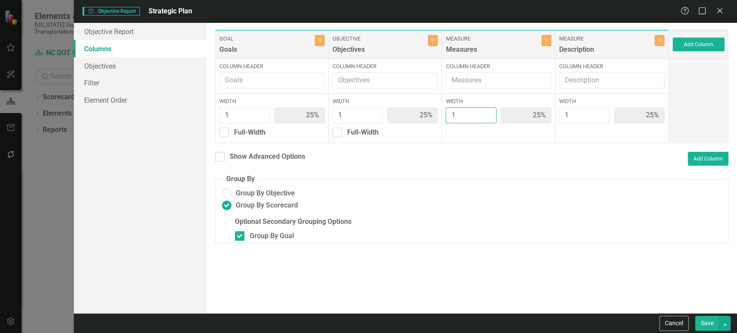
type input "2"
type input "20%"
type input "40%"
type input "20%"
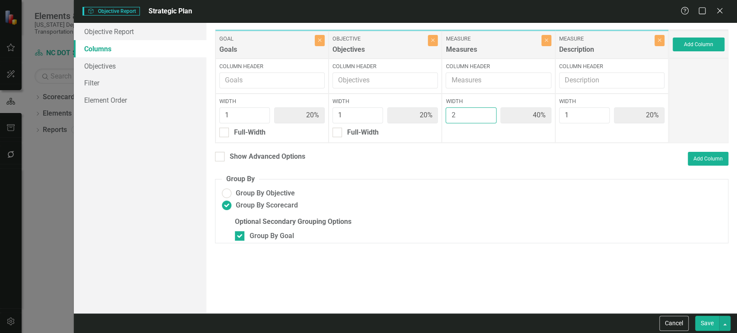
type input "2"
click at [488, 111] on input "2" at bounding box center [470, 115] width 51 height 16
type input "2"
type input "17%"
type input "33%"
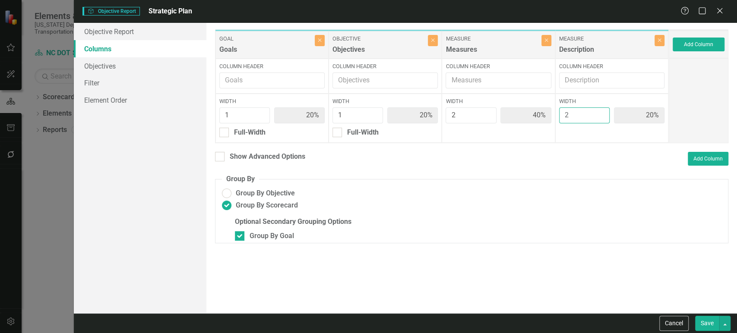
type input "33%"
type input "17%"
click at [601, 113] on input "2" at bounding box center [584, 115] width 51 height 16
type input "3"
type input "14%"
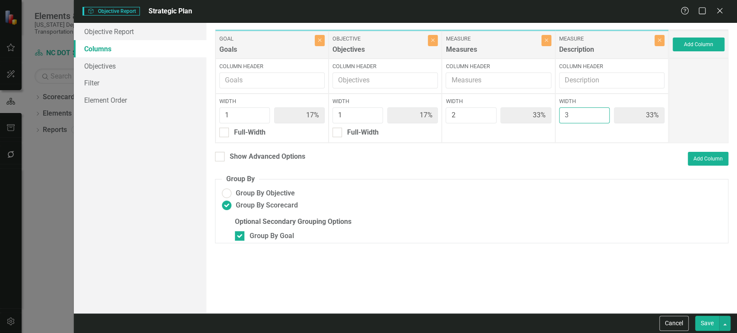
type input "29%"
type input "43%"
type input "14%"
type input "3"
click at [601, 113] on input "3" at bounding box center [584, 115] width 51 height 16
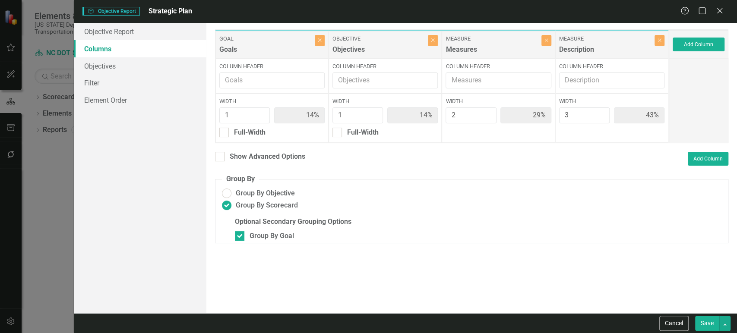
click at [704, 321] on button "Save" at bounding box center [707, 323] width 24 height 15
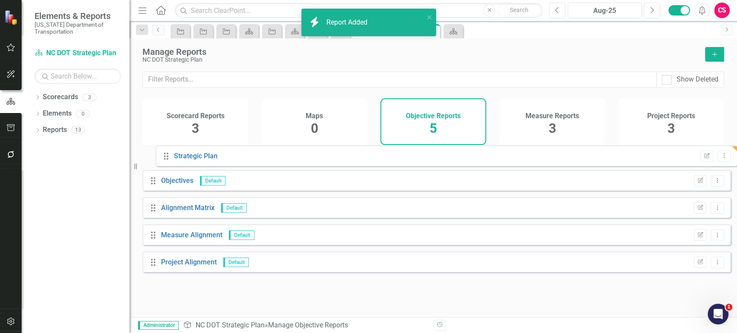
drag, startPoint x: 159, startPoint y: 247, endPoint x: 168, endPoint y: 158, distance: 89.4
click at [168, 157] on div "Drag Objectives Default Edit Report Dropdown Menu Drag Alignment Matrix Default…" at bounding box center [436, 214] width 588 height 130
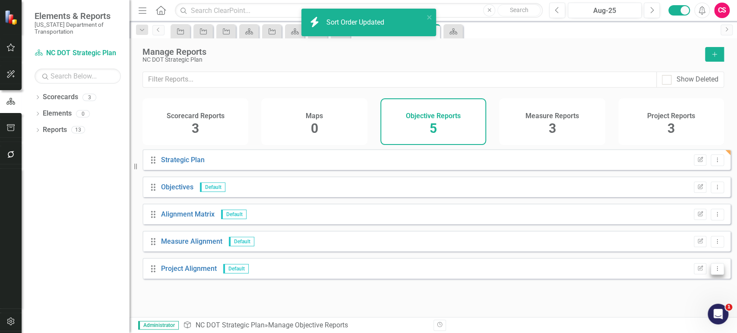
click at [714, 272] on icon "Dropdown Menu" at bounding box center [717, 269] width 7 height 6
click at [666, 326] on link "Trash Delete Report" at bounding box center [683, 321] width 68 height 16
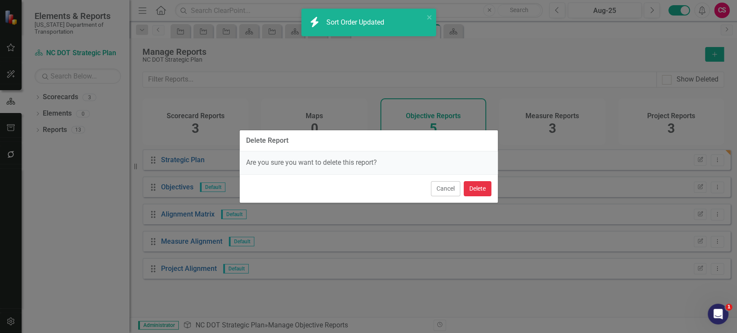
click at [480, 189] on button "Delete" at bounding box center [478, 188] width 28 height 15
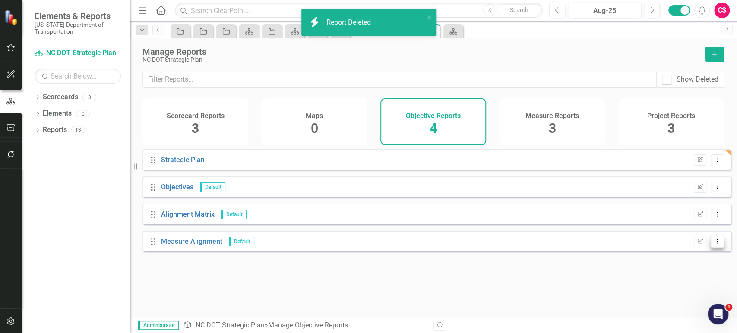
click at [714, 244] on icon "Dropdown Menu" at bounding box center [717, 242] width 7 height 6
click at [667, 293] on link "Trash Delete Report" at bounding box center [683, 294] width 68 height 16
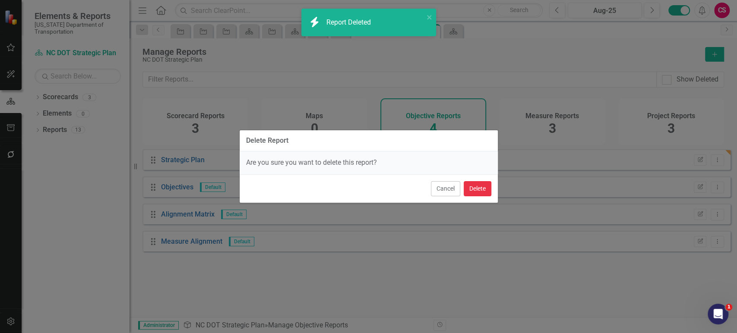
drag, startPoint x: 477, startPoint y: 189, endPoint x: 666, endPoint y: 212, distance: 190.4
click at [478, 189] on button "Delete" at bounding box center [478, 188] width 28 height 15
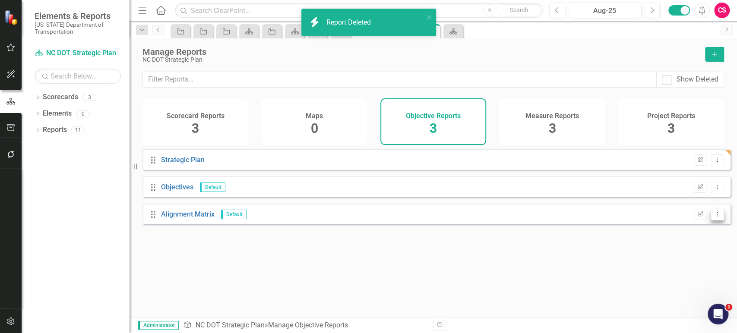
click at [714, 217] on icon "Dropdown Menu" at bounding box center [717, 215] width 7 height 6
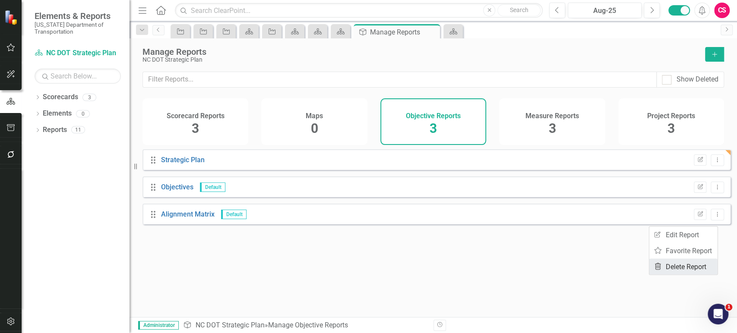
click at [671, 266] on link "Trash Delete Report" at bounding box center [683, 267] width 68 height 16
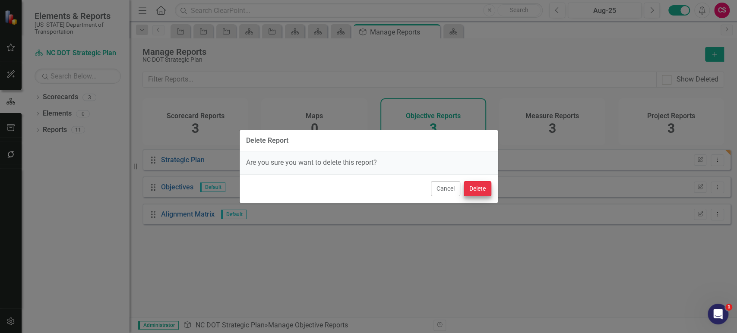
click at [477, 181] on div "Cancel Delete" at bounding box center [369, 188] width 258 height 28
click at [470, 186] on button "Delete" at bounding box center [478, 188] width 28 height 15
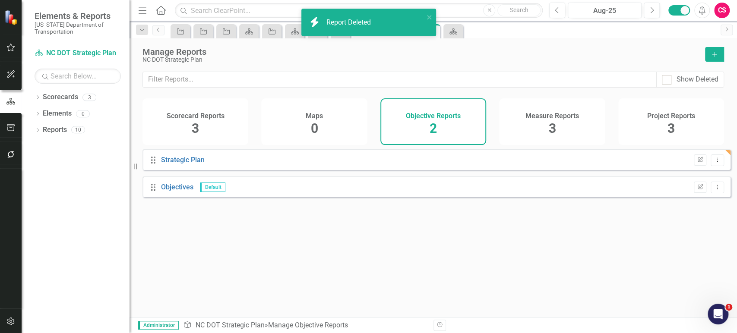
click at [205, 129] on div "Scorecard Reports 3" at bounding box center [195, 121] width 106 height 47
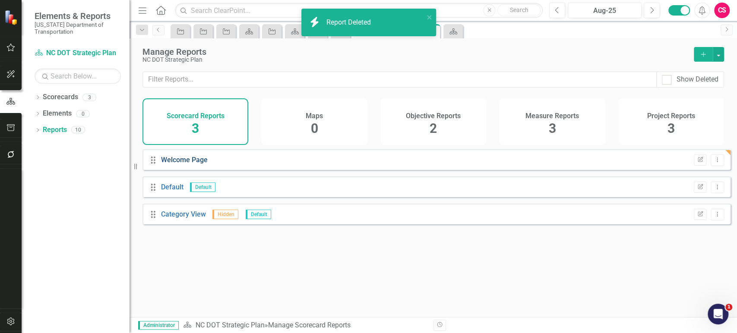
click at [184, 164] on link "Welcome Page" at bounding box center [184, 160] width 47 height 8
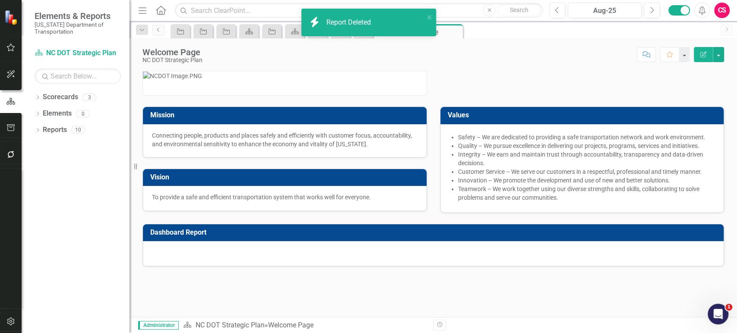
scroll to position [3, 0]
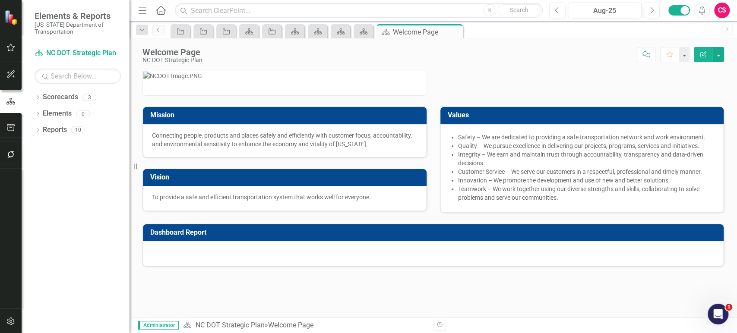
click at [494, 266] on div at bounding box center [433, 253] width 581 height 25
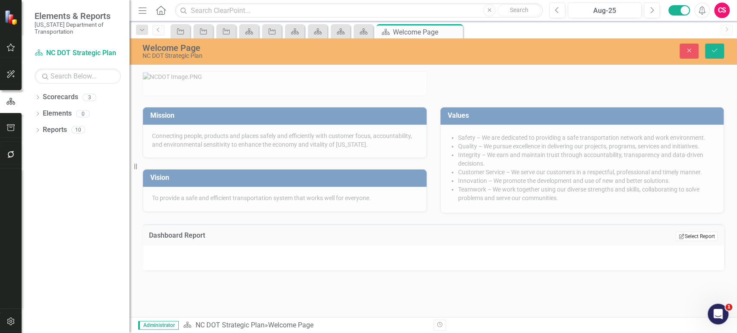
click at [707, 241] on button "Edit Report Select Report" at bounding box center [697, 236] width 42 height 9
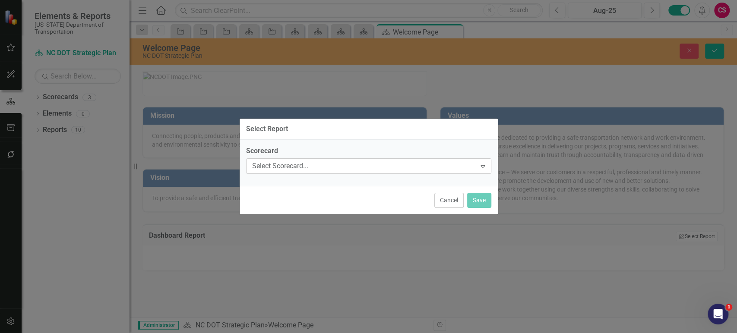
click at [388, 165] on div "Select Scorecard..." at bounding box center [364, 166] width 224 height 10
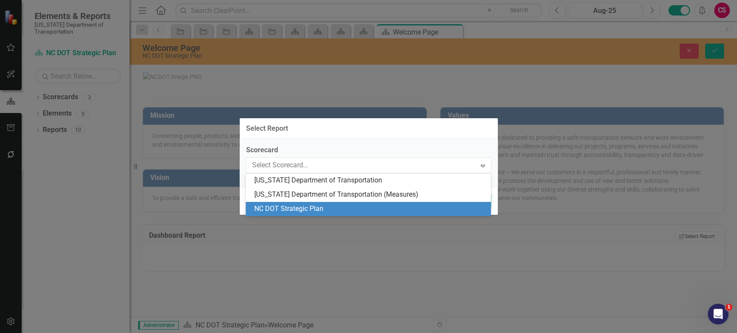
click at [339, 205] on div "NC DOT Strategic Plan" at bounding box center [369, 209] width 231 height 10
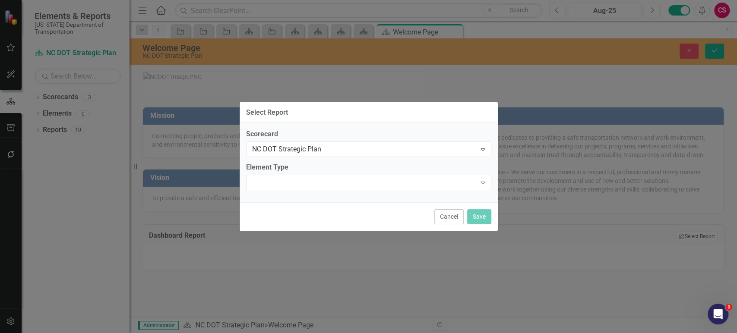
click at [339, 205] on div "Cancel Save" at bounding box center [369, 216] width 258 height 28
click at [338, 178] on div "Expand" at bounding box center [368, 183] width 245 height 16
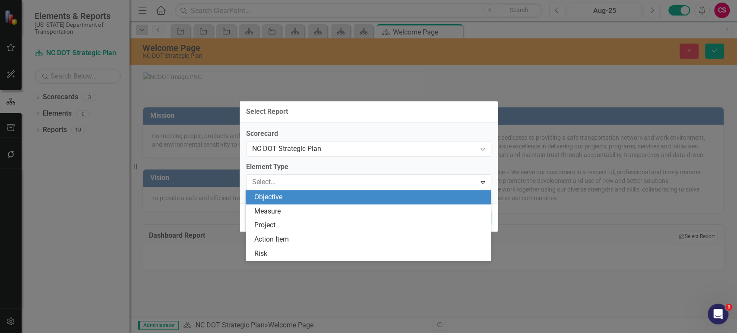
click at [325, 193] on div "Objective" at bounding box center [369, 198] width 231 height 10
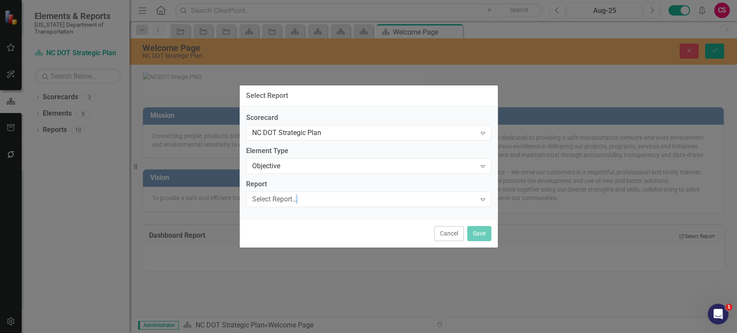
click at [325, 193] on div "Select Report... Expand" at bounding box center [368, 200] width 245 height 16
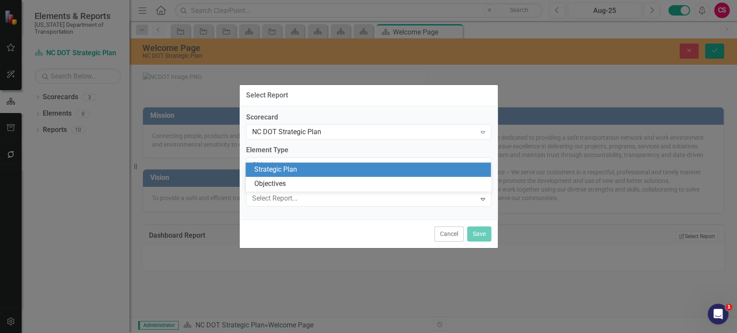
click at [320, 175] on div "Strategic Plan" at bounding box center [368, 170] width 245 height 14
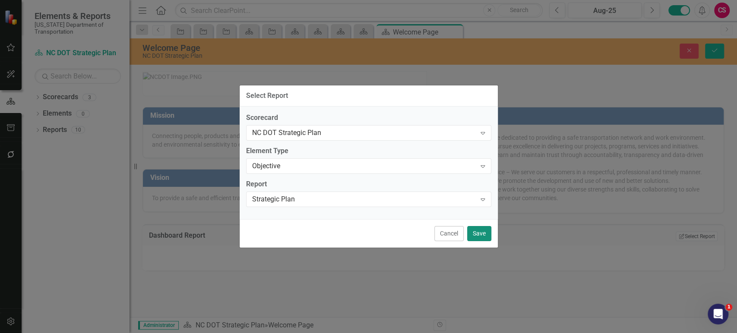
click at [481, 233] on button "Save" at bounding box center [479, 233] width 24 height 15
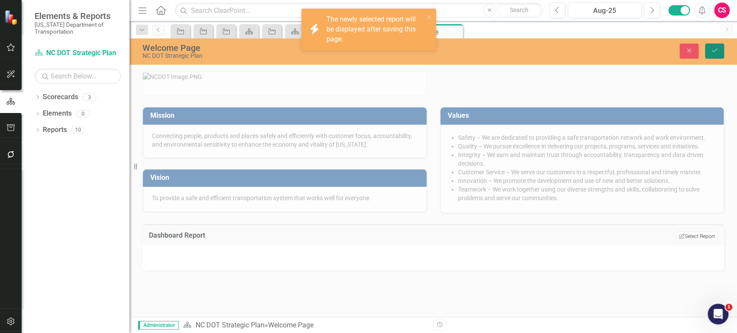
click at [718, 55] on button "Save" at bounding box center [714, 51] width 19 height 15
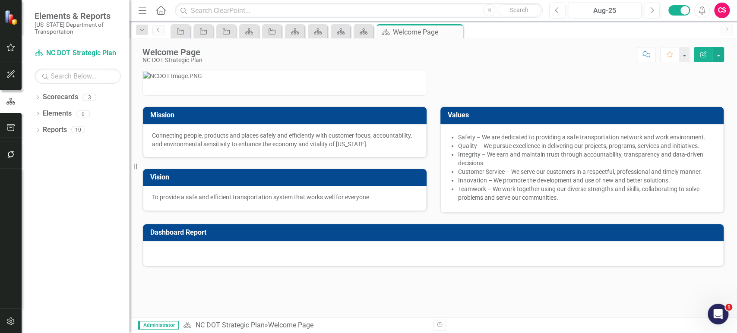
scroll to position [0, 0]
